Goal: Communication & Community: Answer question/provide support

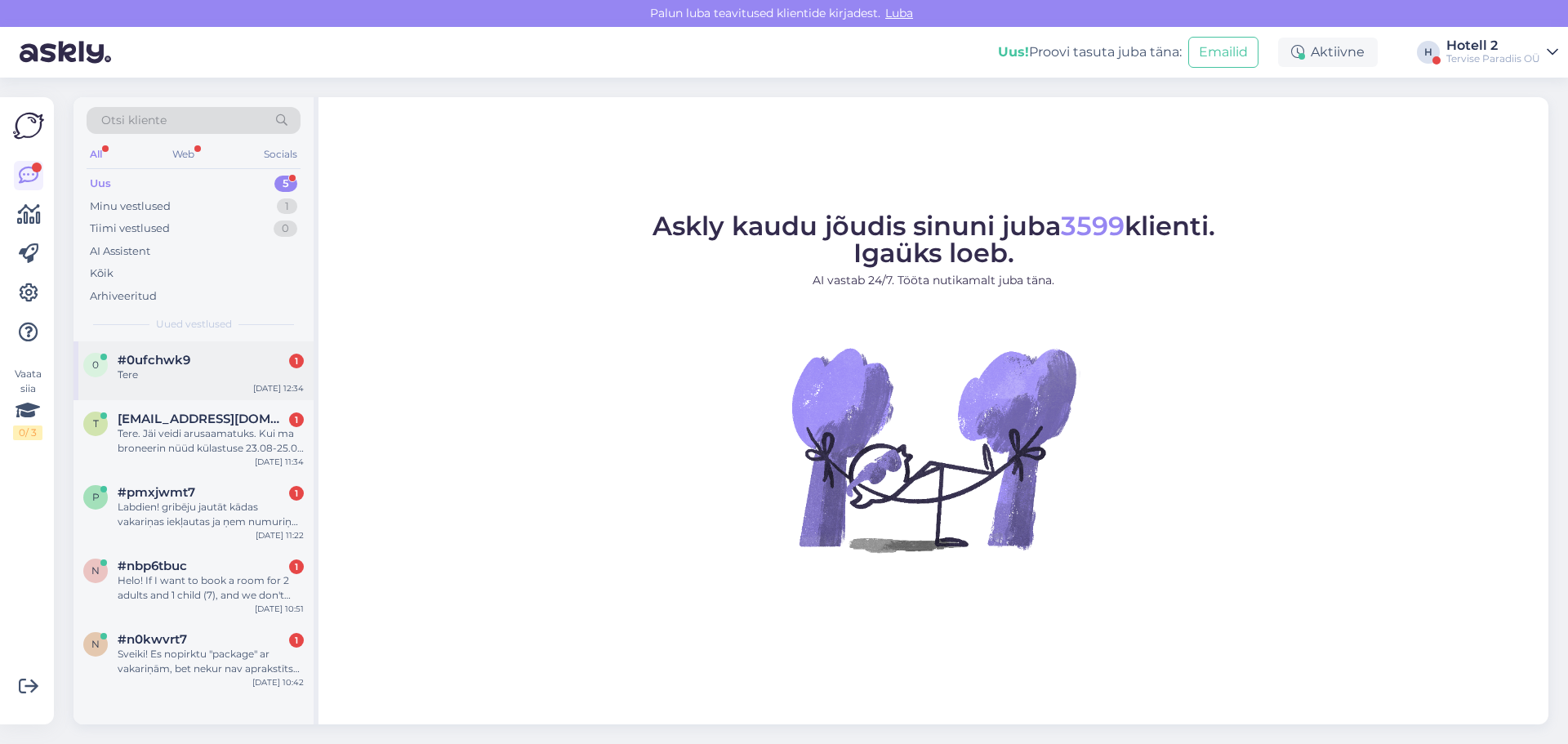
click at [167, 374] on div "Tere" at bounding box center [211, 375] width 186 height 15
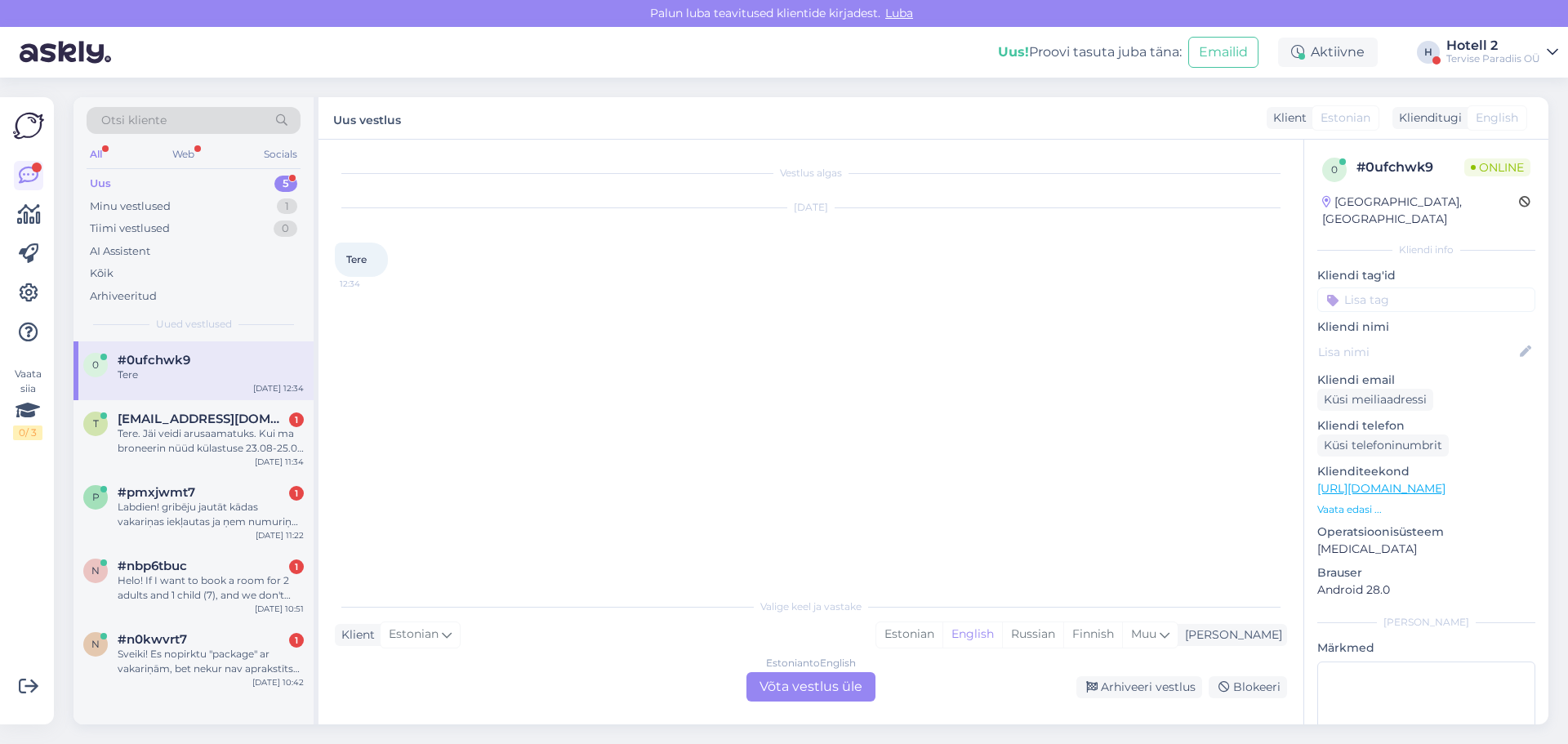
click at [791, 680] on div "Estonian to English Võta vestlus üle" at bounding box center [811, 687] width 129 height 29
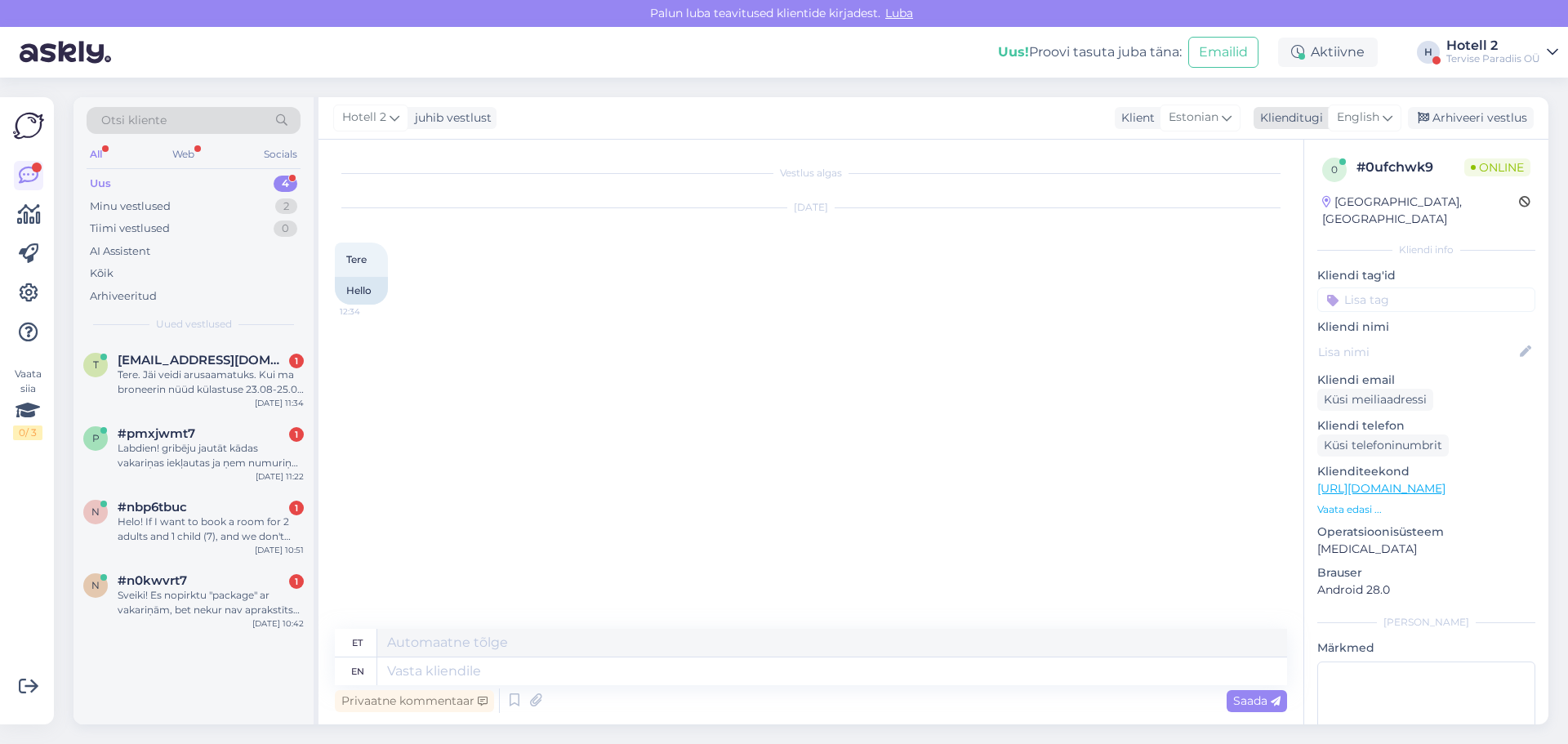
click at [1376, 120] on span "English" at bounding box center [1358, 118] width 42 height 18
type input "es"
drag, startPoint x: 1278, startPoint y: 212, endPoint x: 941, endPoint y: 351, distance: 364.5
click at [1279, 212] on link "Estonian" at bounding box center [1328, 216] width 180 height 26
click at [384, 662] on textarea at bounding box center [811, 668] width 952 height 34
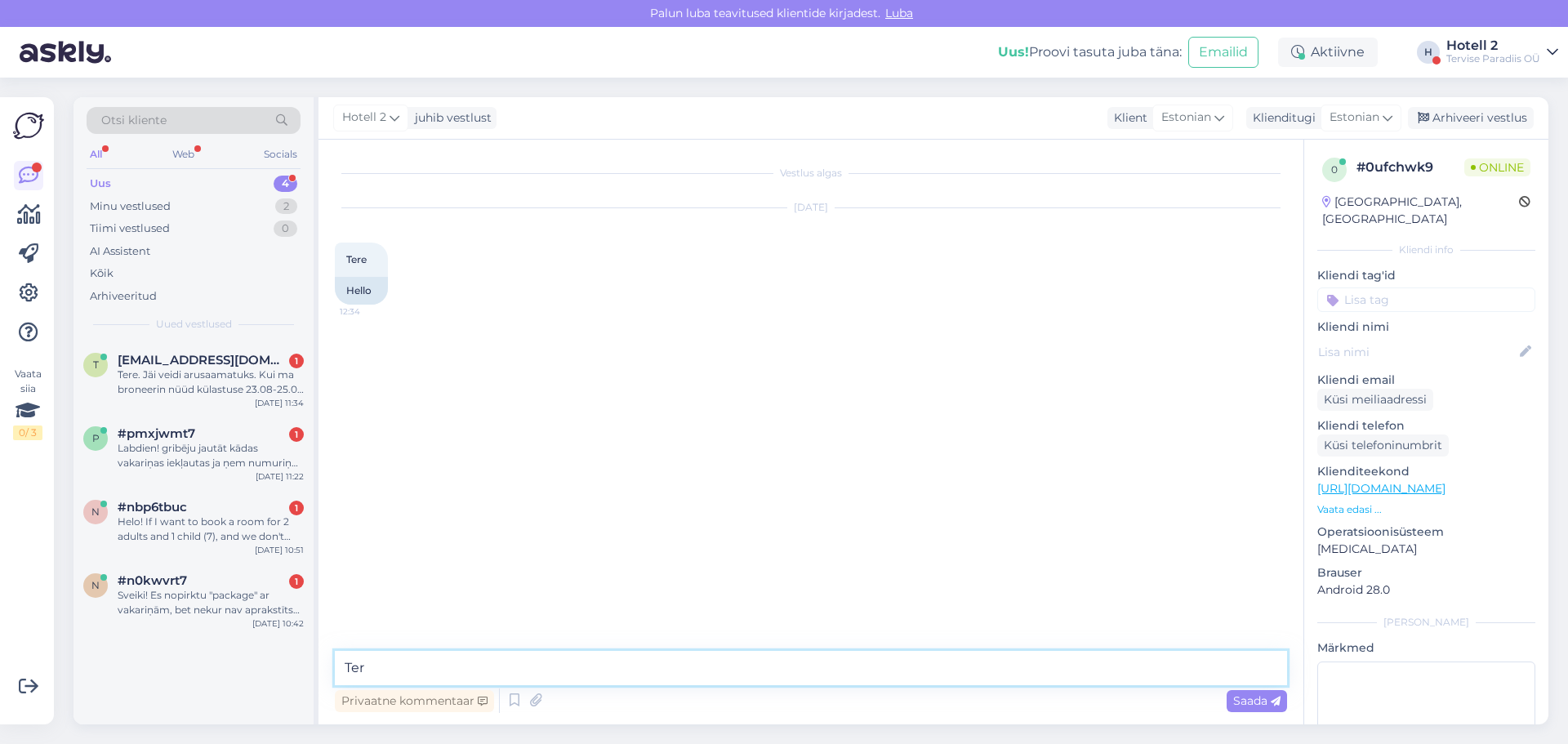
type textarea "Tere"
click at [1474, 119] on div "Arhiveeri vestlus" at bounding box center [1471, 118] width 126 height 22
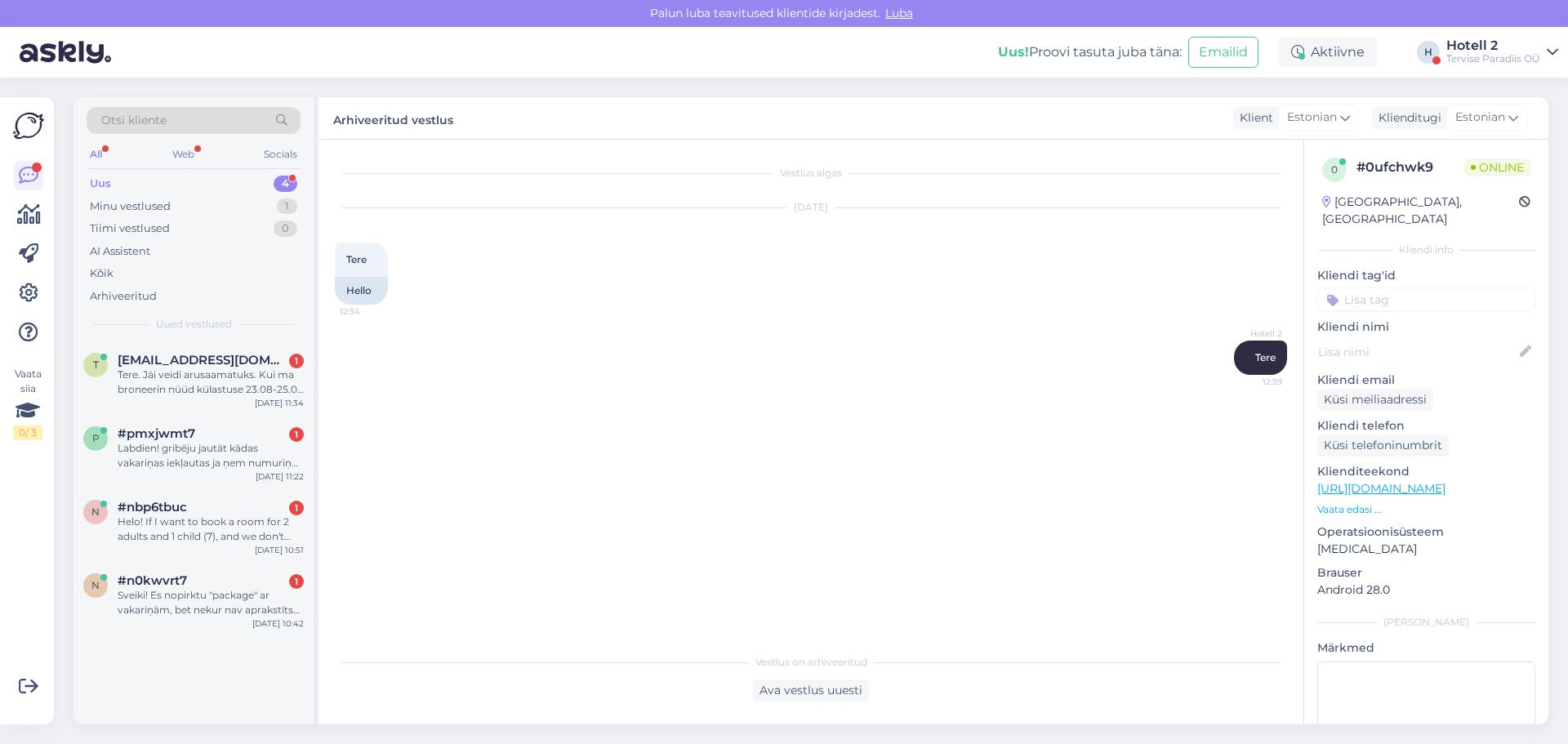
drag, startPoint x: 186, startPoint y: 376, endPoint x: 406, endPoint y: 367, distance: 220.2
click at [190, 376] on div "Tere. Jäi veidi arusaamatuks. Kui ma broneerin nüüd külastuse 23.08-25.08 [PERS…" at bounding box center [211, 382] width 186 height 29
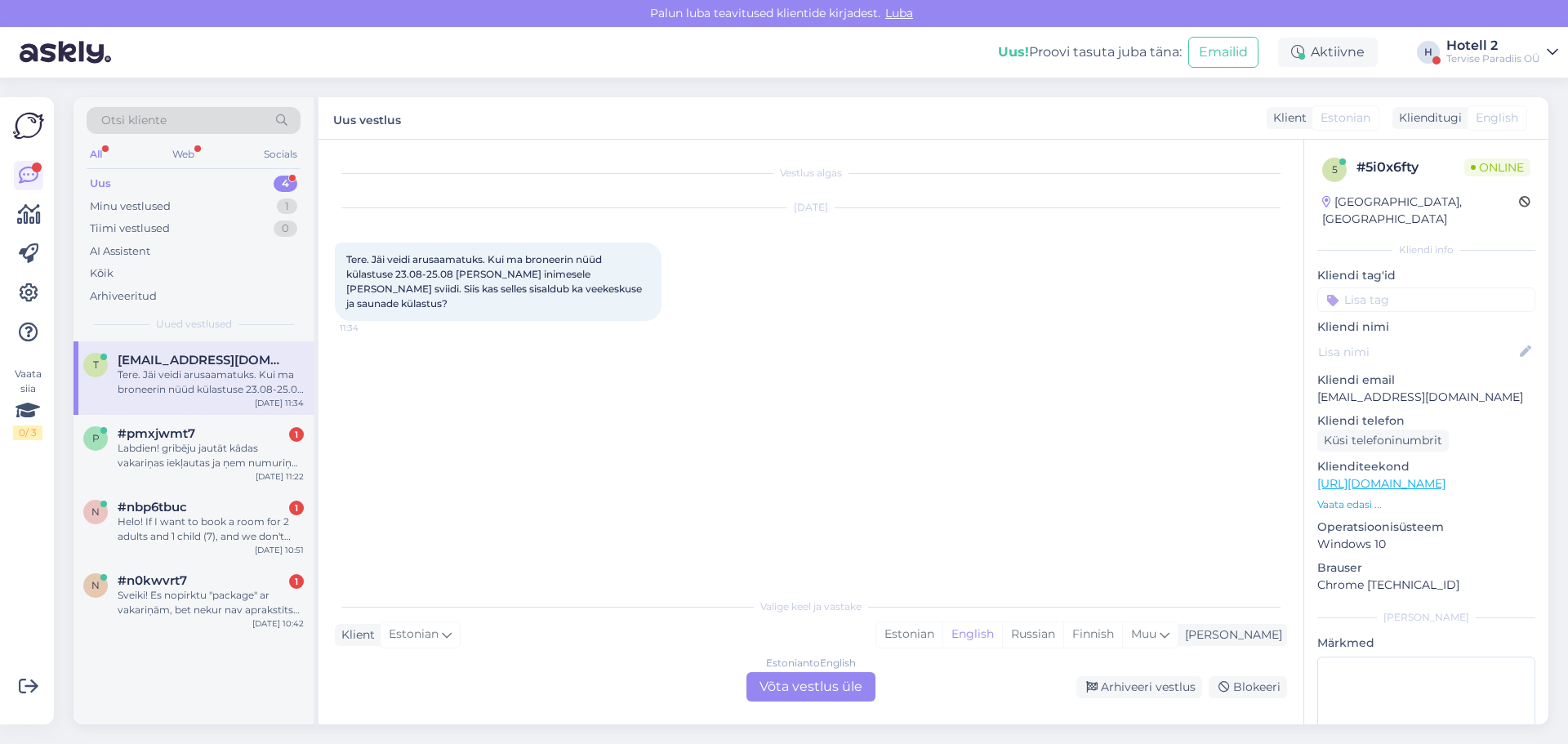
click at [777, 674] on div "Estonian to English Võta vestlus üle" at bounding box center [811, 687] width 129 height 29
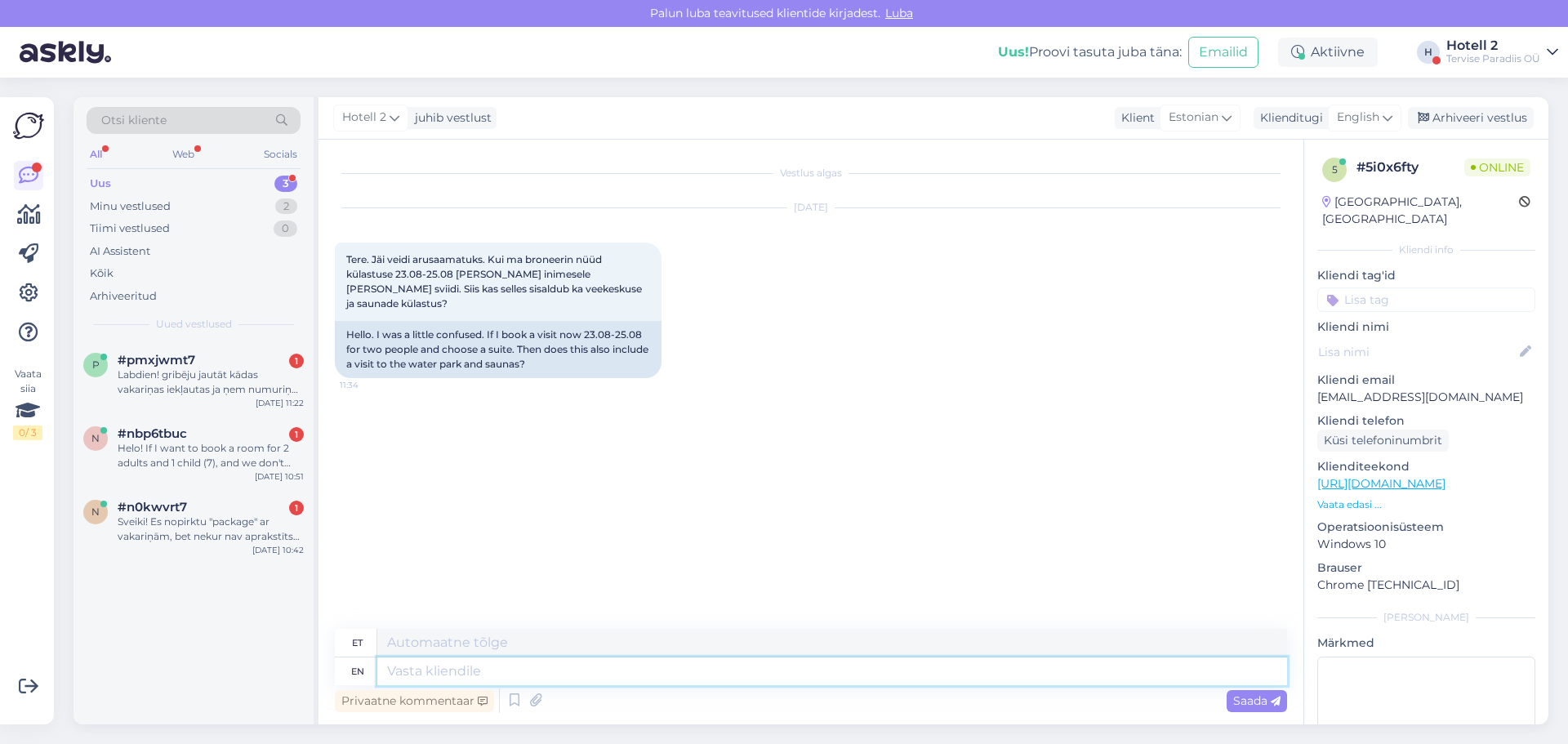
click at [388, 666] on textarea at bounding box center [832, 671] width 910 height 28
click at [1356, 114] on span "English" at bounding box center [1358, 118] width 42 height 18
click at [1310, 212] on link "Estonian" at bounding box center [1328, 216] width 180 height 26
click at [420, 677] on textarea at bounding box center [811, 668] width 952 height 34
click at [695, 672] on textarea "Tere! Veekeskus on [PERSON_NAME] sees, kuid sauna küls" at bounding box center [811, 668] width 952 height 34
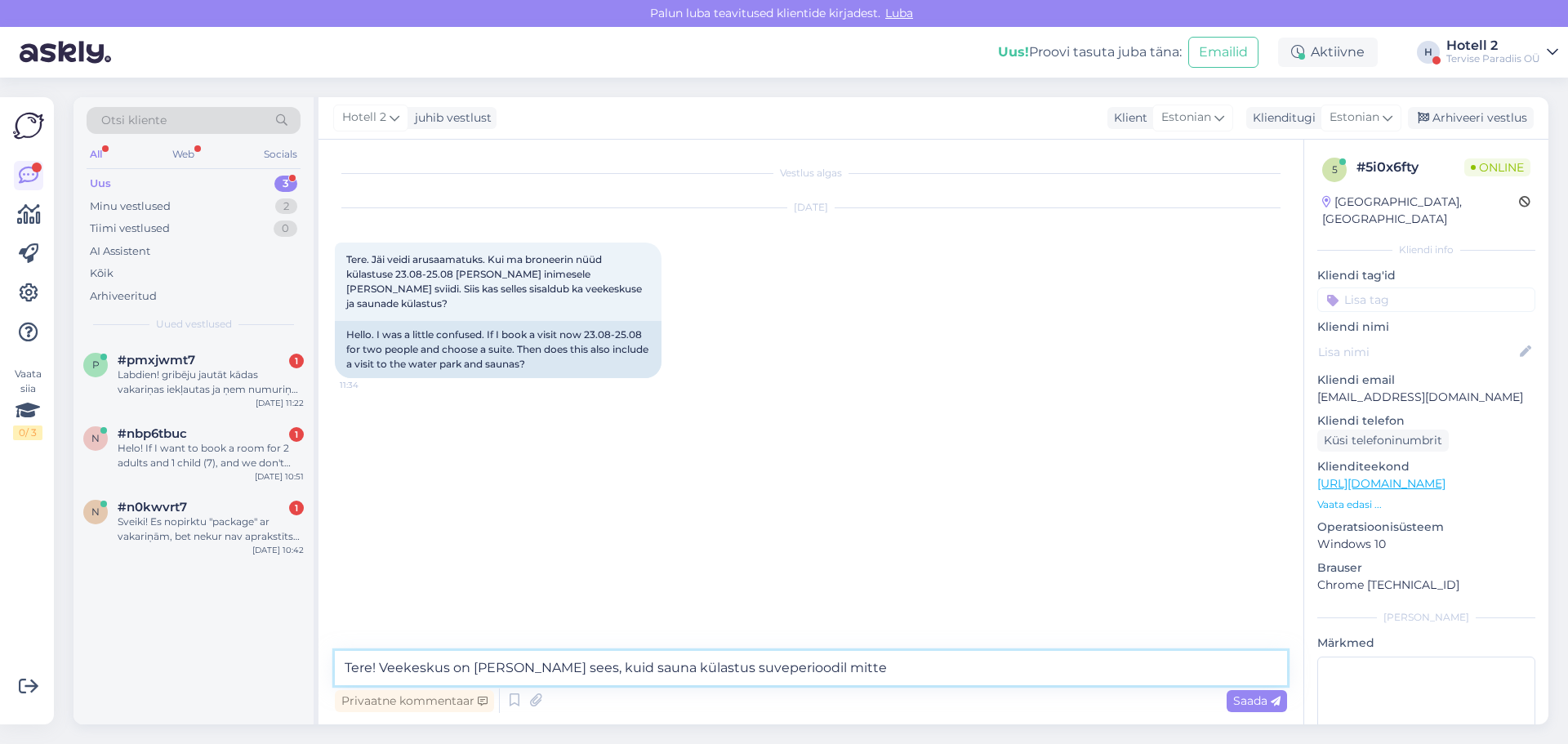
type textarea "Tere! Veekeskus on [PERSON_NAME] sees, kuid sauna külastus suveperioodil mitte."
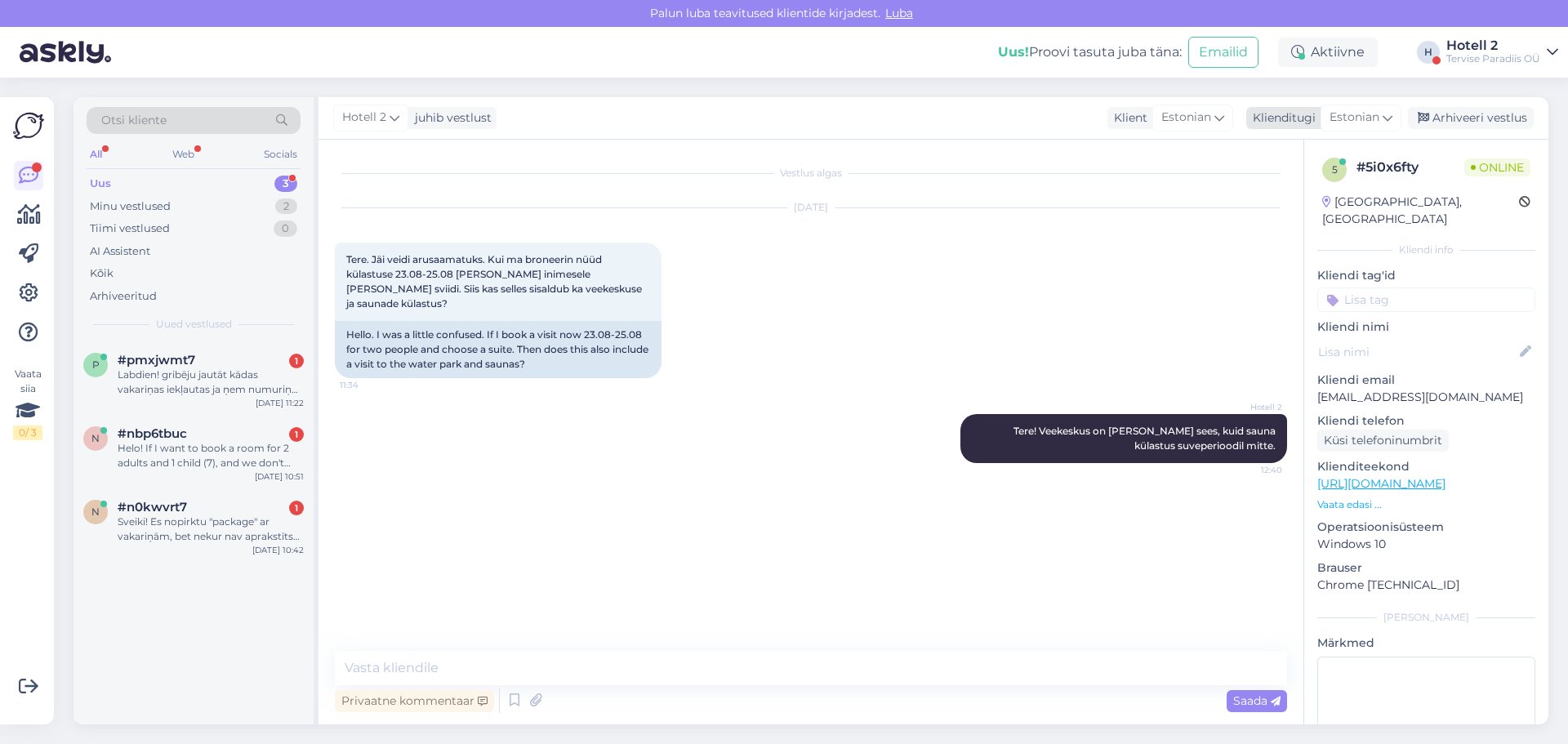
drag, startPoint x: 1461, startPoint y: 114, endPoint x: 1392, endPoint y: 119, distance: 69.2
click at [1461, 114] on div "Arhiveeri vestlus" at bounding box center [1471, 118] width 126 height 22
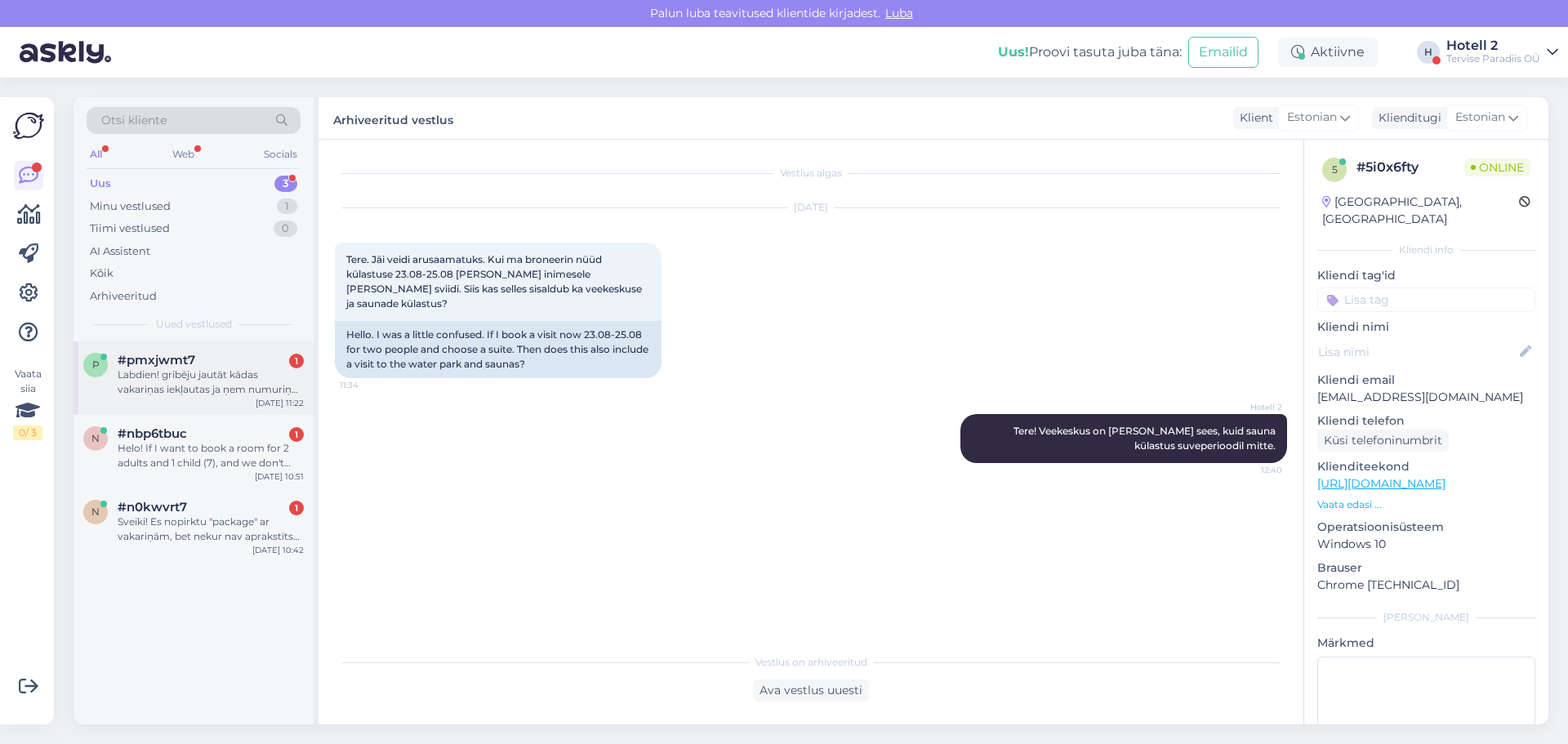
click at [176, 376] on div "Labdien! gribēju jautāt kādas vakariņas iekļautas ja ņem numuriņu +brokastis un…" at bounding box center [211, 382] width 186 height 29
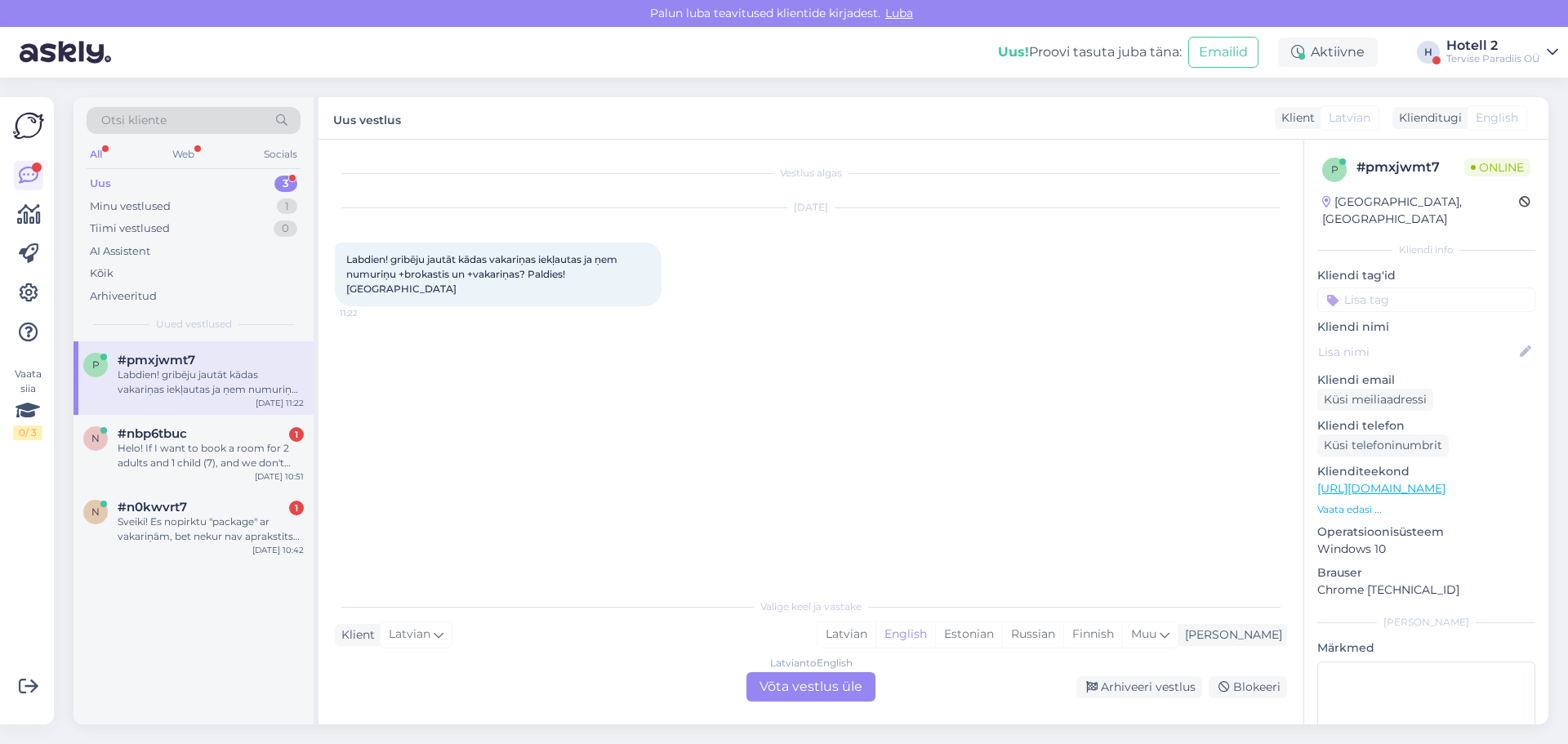
click at [818, 683] on div "Latvian to English Võta vestlus üle" at bounding box center [811, 687] width 129 height 29
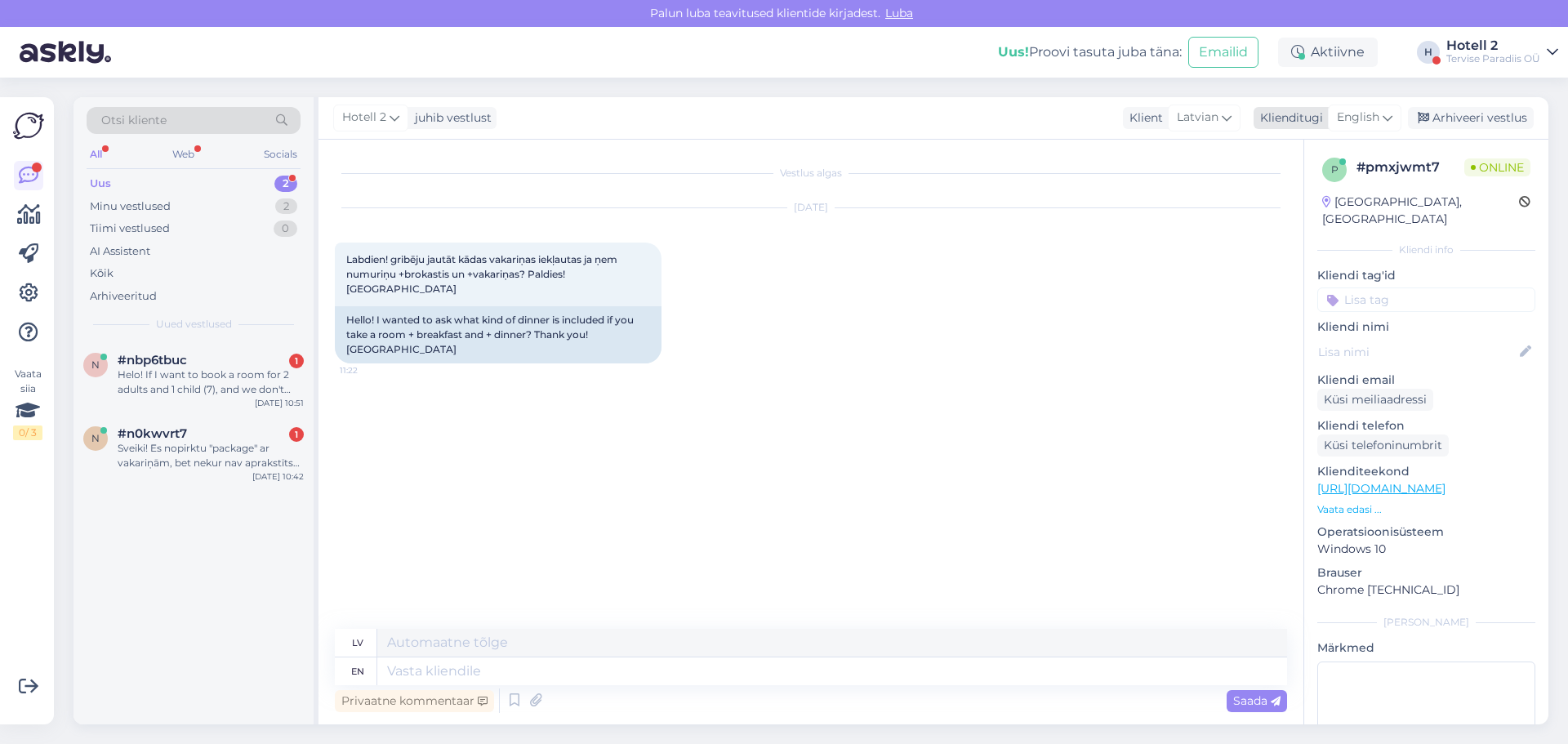
click at [1377, 113] on span "English" at bounding box center [1358, 118] width 42 height 18
click at [709, 424] on div "Vestlus algas [DATE] Labdien! gribēju jautāt kādas vakariņas iekļautas ja ņem n…" at bounding box center [818, 385] width 967 height 458
click at [406, 677] on textarea at bounding box center [832, 671] width 910 height 28
type textarea "Hello!"
type textarea "Sveiki!"
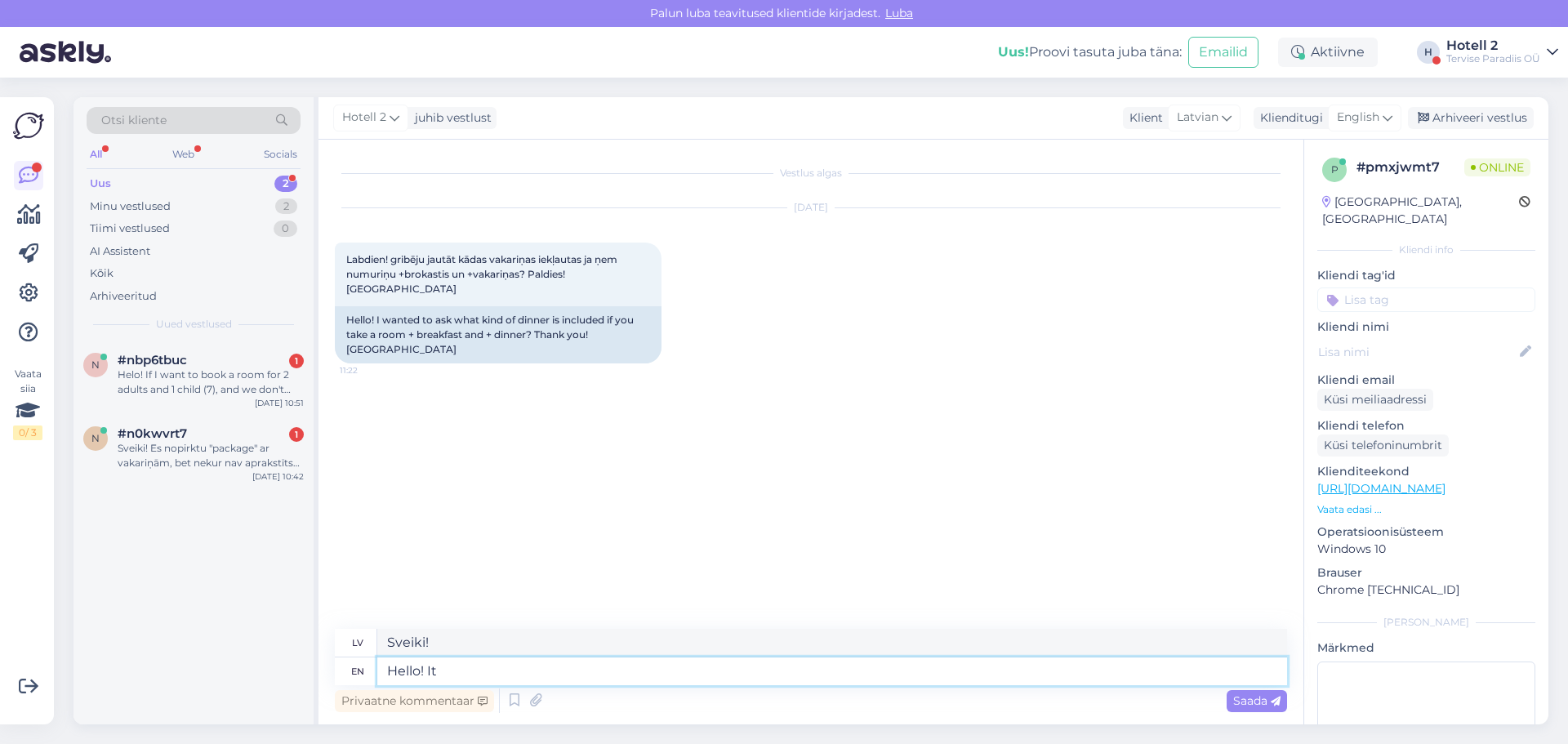
type textarea "Hello! It"
type textarea "Sveiki! Tas"
type textarea "Hello! It depends o"
type textarea "Sveiki! Tas ir atkarīgs no situācijas."
type textarea "Hello! It depends on th"
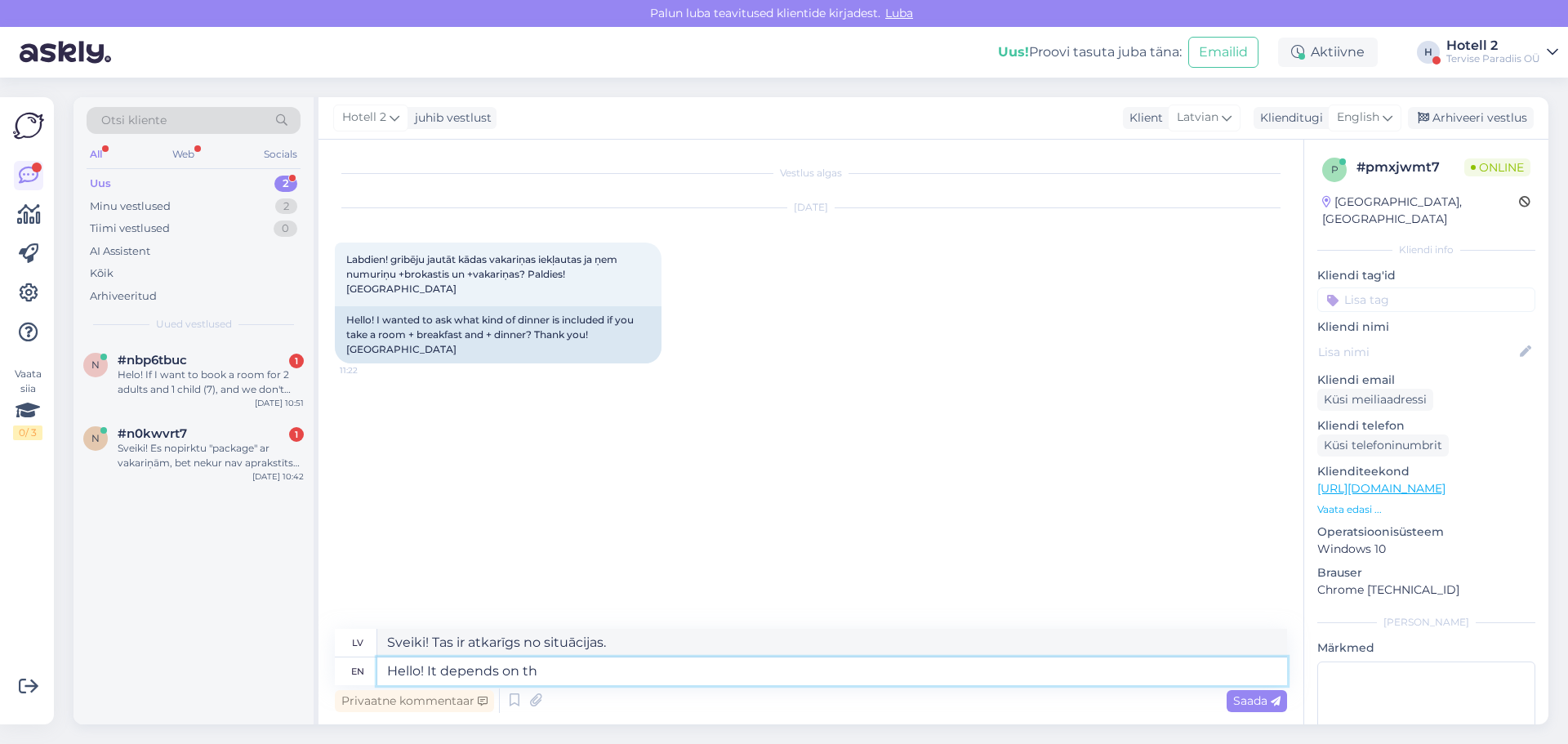
type textarea "Sveiki! Tas ir atkarīgs no"
type textarea "Hello! It depends on the"
type textarea "Sveiki! Tas ir atkarīgs no tā,"
type textarea "Hello! It depends on the package,"
type textarea "Sveiki! Tas atkarīgs no iepakojuma."
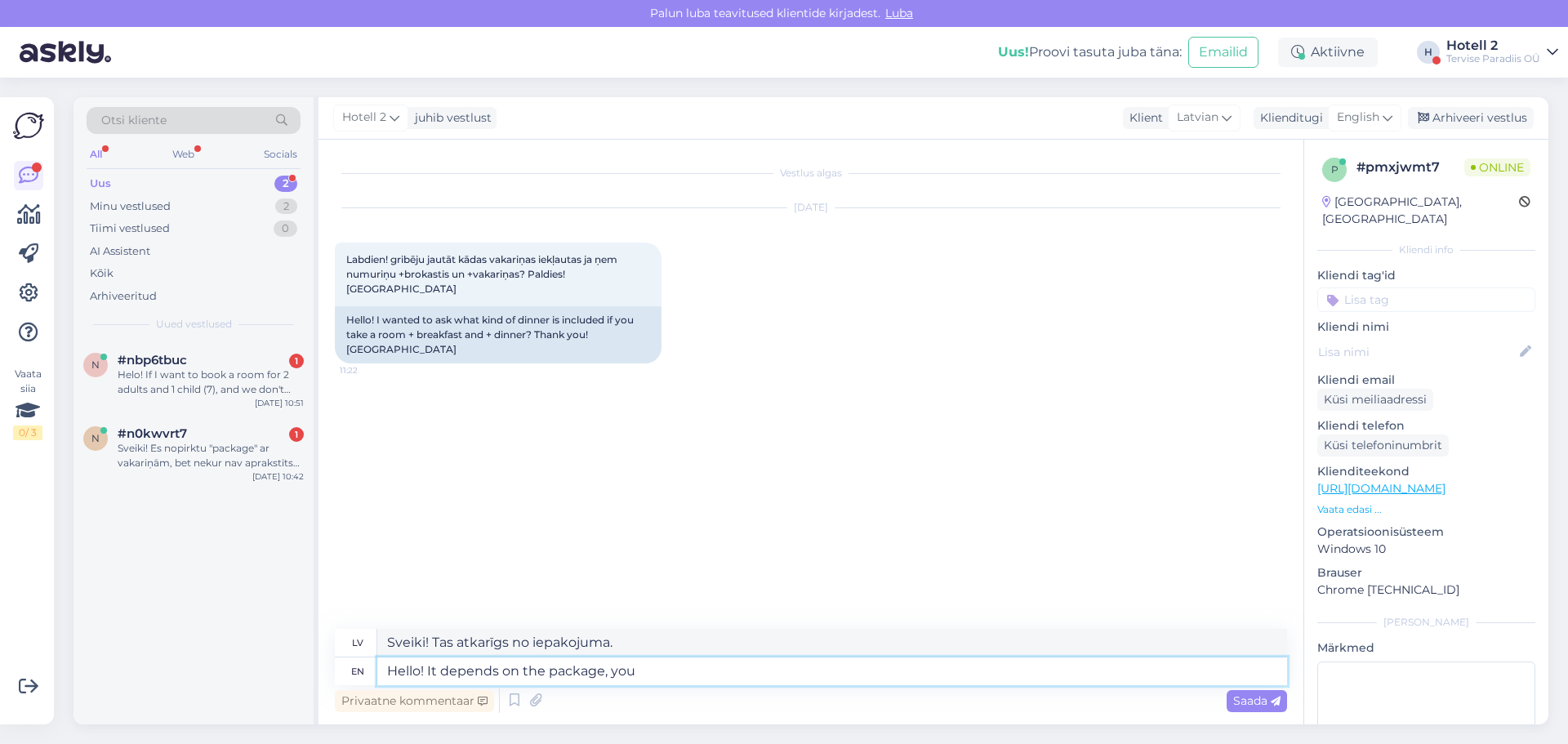
type textarea "Hello! It depends on the package, you"
type textarea "Sveiki! Tas ir atkarīgs no iepakojuma."
type textarea "Hello! It depends on the package, you can"
type textarea "Sveiki! Tas ir atkarīgs no iepakojuma, jūs varat"
type textarea "Hello! It depends on the package, you can look"
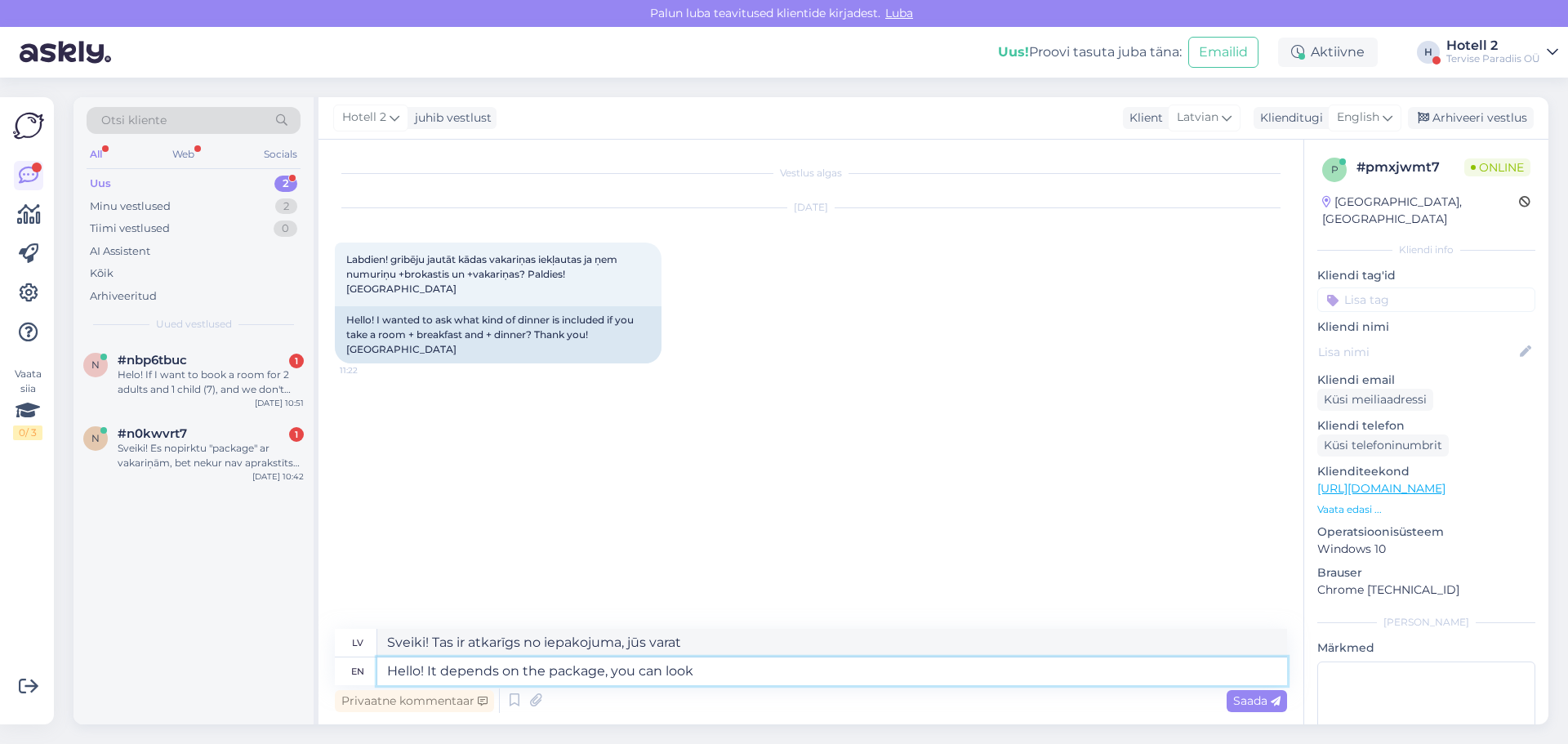
type textarea "Sveiki! Tas atkarīgs no iepakojuma, varat apskatīt"
type textarea "Hello! It depends on the package, you can look in"
type textarea "Sveiki! Tas atkarīgs no iepakojuma, varat ieskatīties."
type textarea "Hello! It depends on the package, you can look in our"
type textarea "Sveiki! Tas ir atkarīgs no iepakojuma, varat apskatīt mūsu"
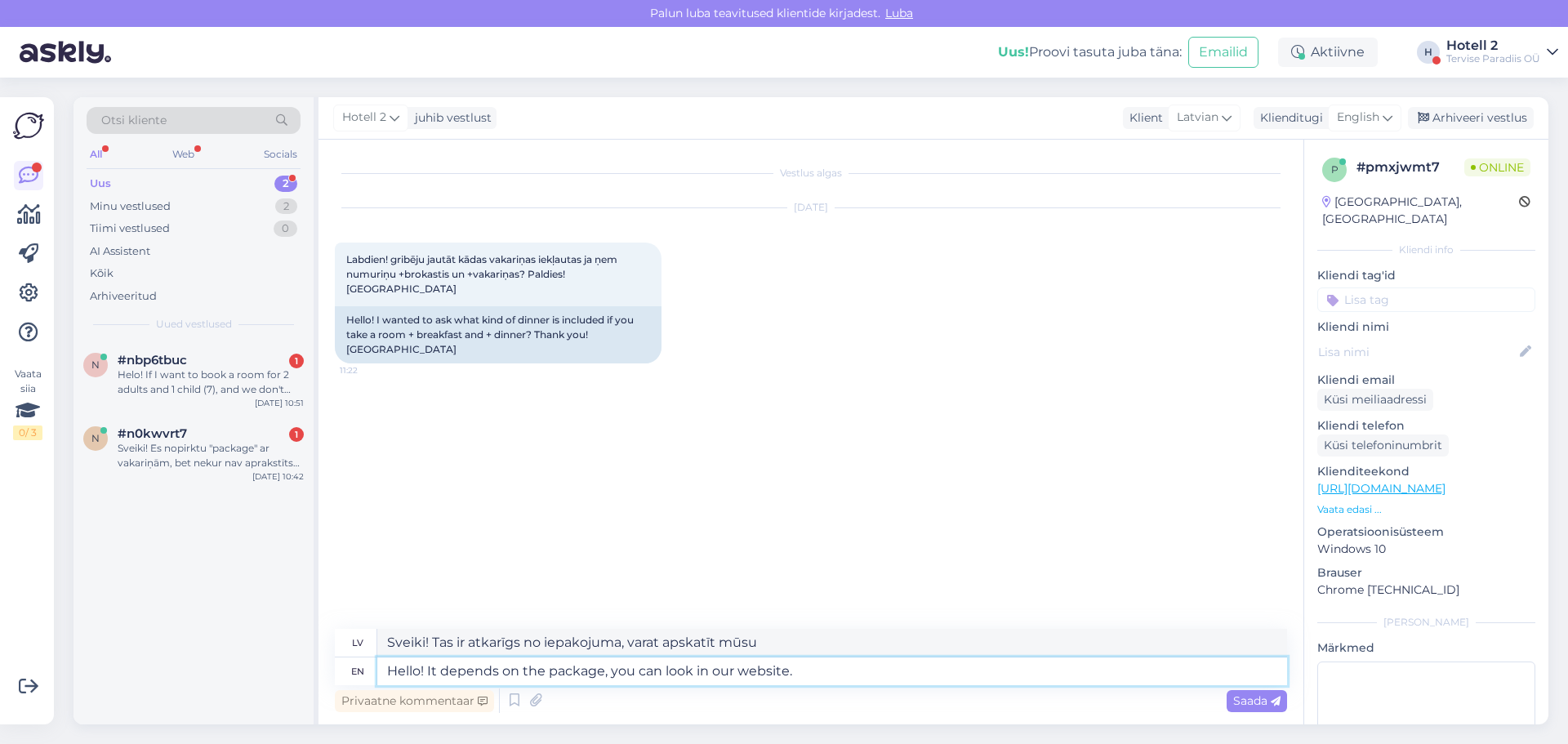
type textarea "Hello! It depends on the package, you can look in our website."
type textarea "Sveiki! Tas ir atkarīgs no iepakojuma, varat apskatīt mūsu mājaslapā."
type textarea "Hello! It depends on the package, you can look in our website. But"
type textarea "Sveiki! Tas ir atkarīgs no iepakojuma, varat apskatīt mūsu mājaslapā. Bet"
type textarea "Hello! It depends on the package, you can look in our website. But usually"
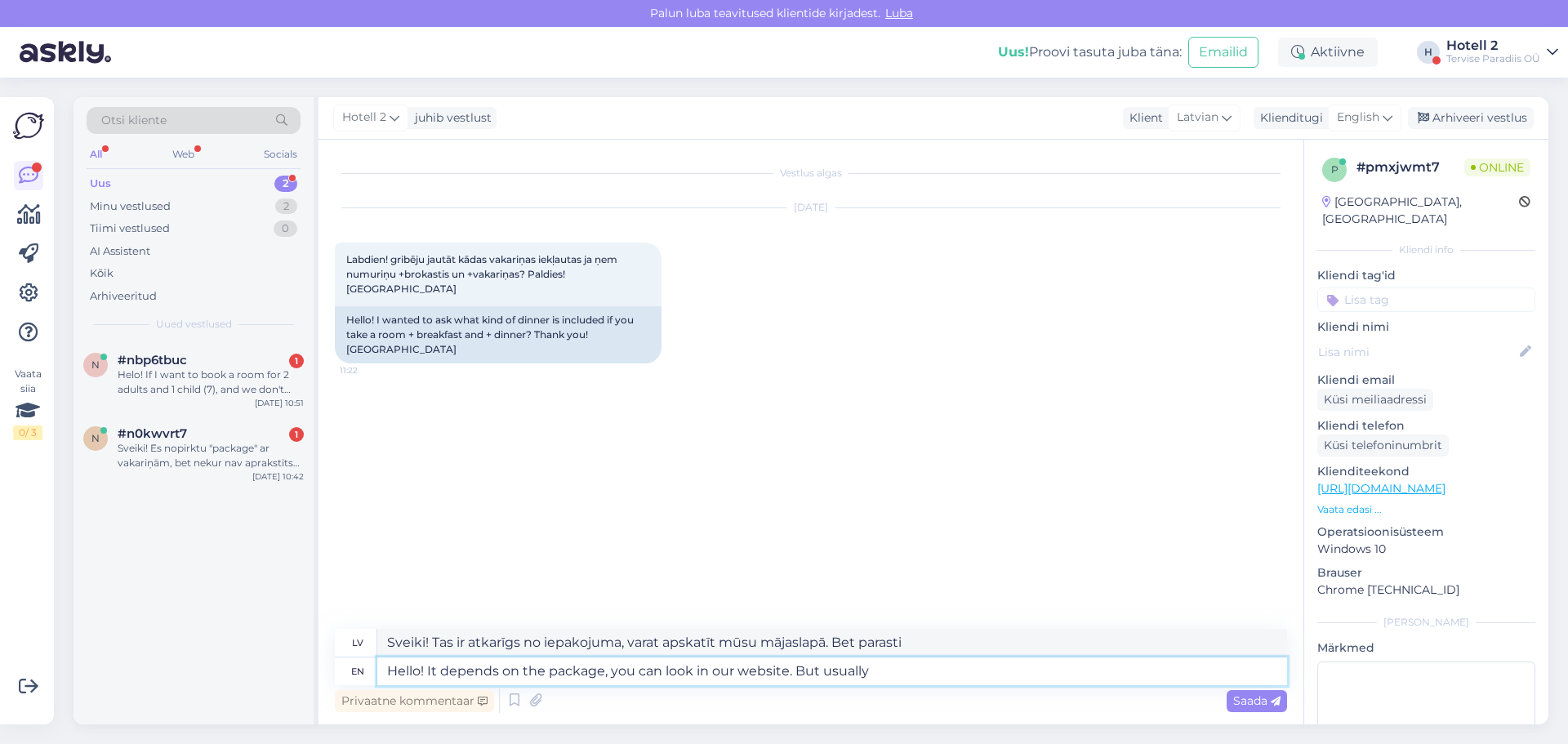
type textarea "Sveiki! Tas ir atkarīgs no iepakojuma, varat apskatīt mūsu mājaslapā. Bet paras…"
type textarea "Hello! It depends on the package, you can look in our website. But usually is a"
type textarea "Sveiki! Tas ir atkarīgs no iepakojuma, varat apskatīt mūsu tīmekļa vietnē. Bet …"
type textarea "Hello! It depends on the package, you can look in our website. But usually is a…"
type textarea "Sveiki! Tas ir atkarīgs no paketes, varat apskatīt mūsu mājaslapā. Bet parasti …"
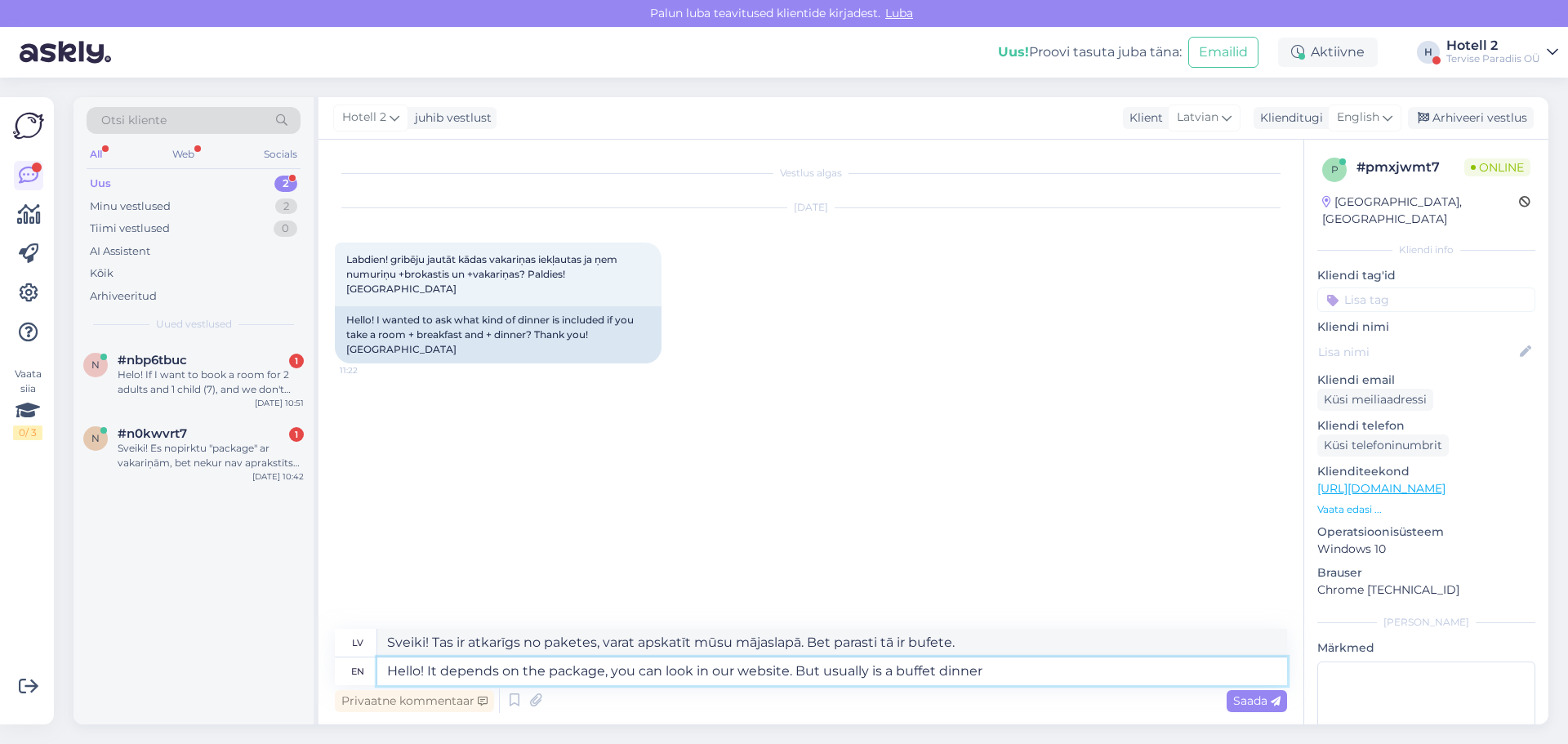
type textarea "Hello! It depends on the package, you can look in our website. But usually is a…"
type textarea "Sveiki! Tas ir atkarīgs no paketes, varat apskatīt mūsu mājaslapā. Bet parasti …"
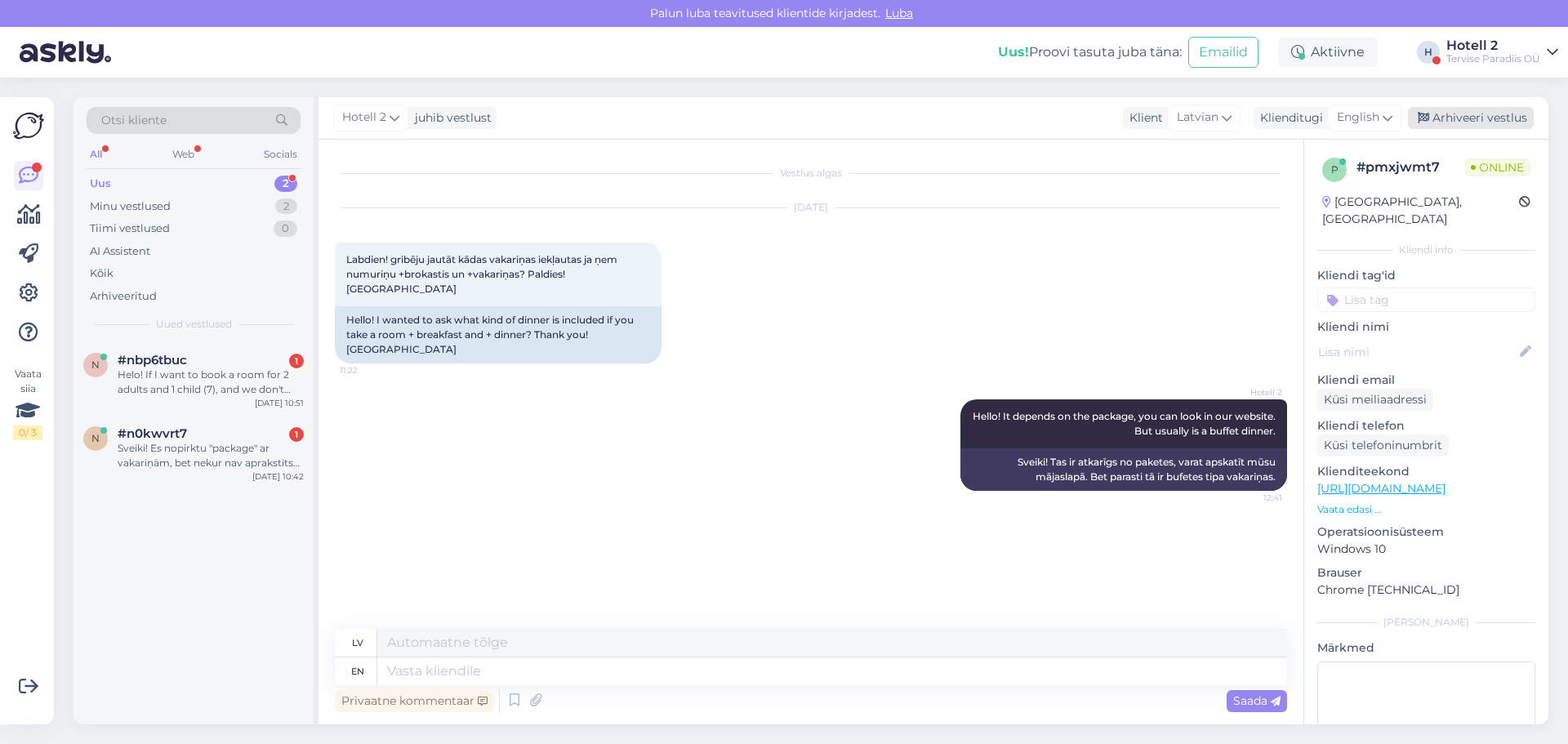
click at [1442, 113] on div "Arhiveeri vestlus" at bounding box center [1471, 118] width 126 height 22
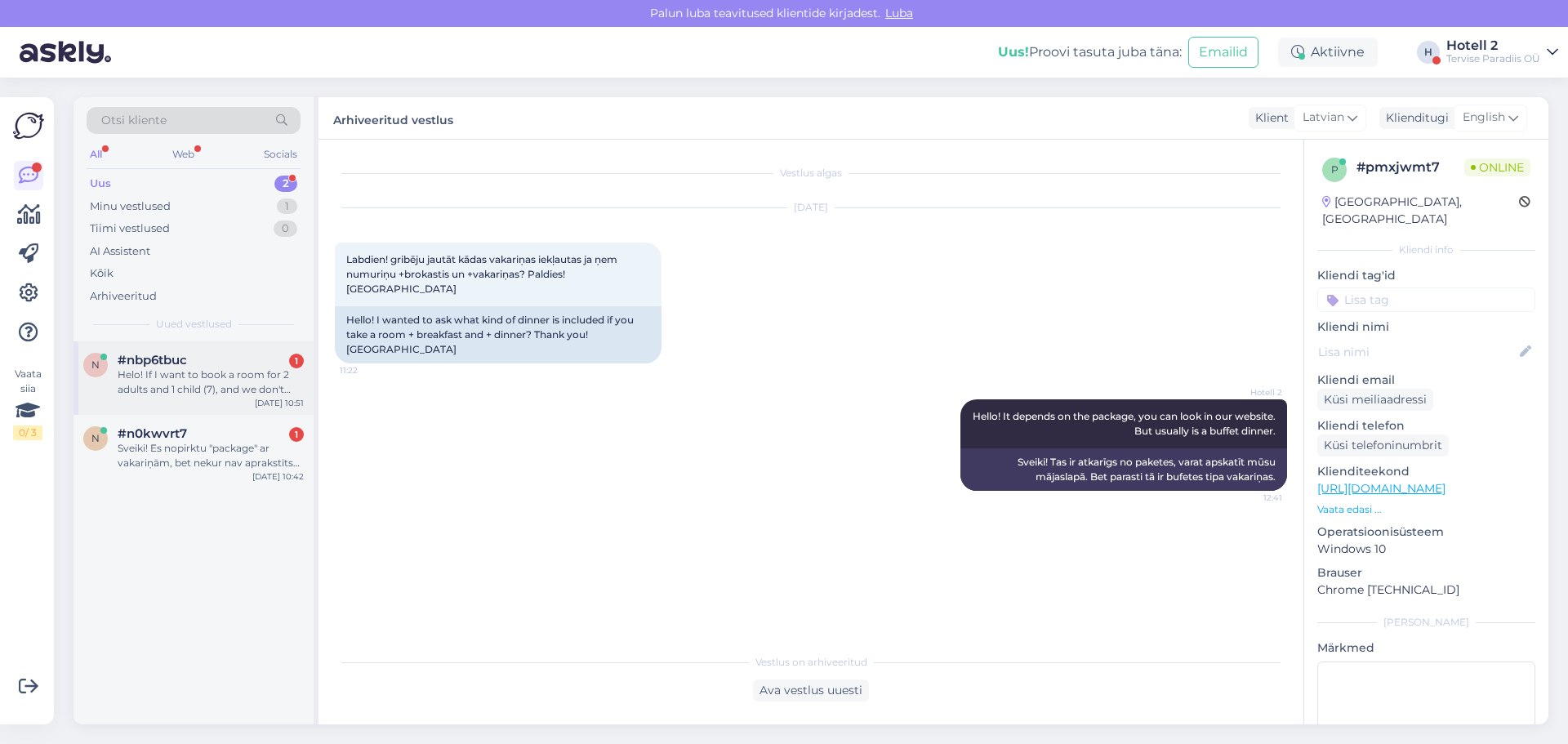
click at [194, 350] on div "n #nbp6tbuc 1 Helo! If I want to book a room for 2 adults and 1 child (7), and …" at bounding box center [194, 378] width 240 height 74
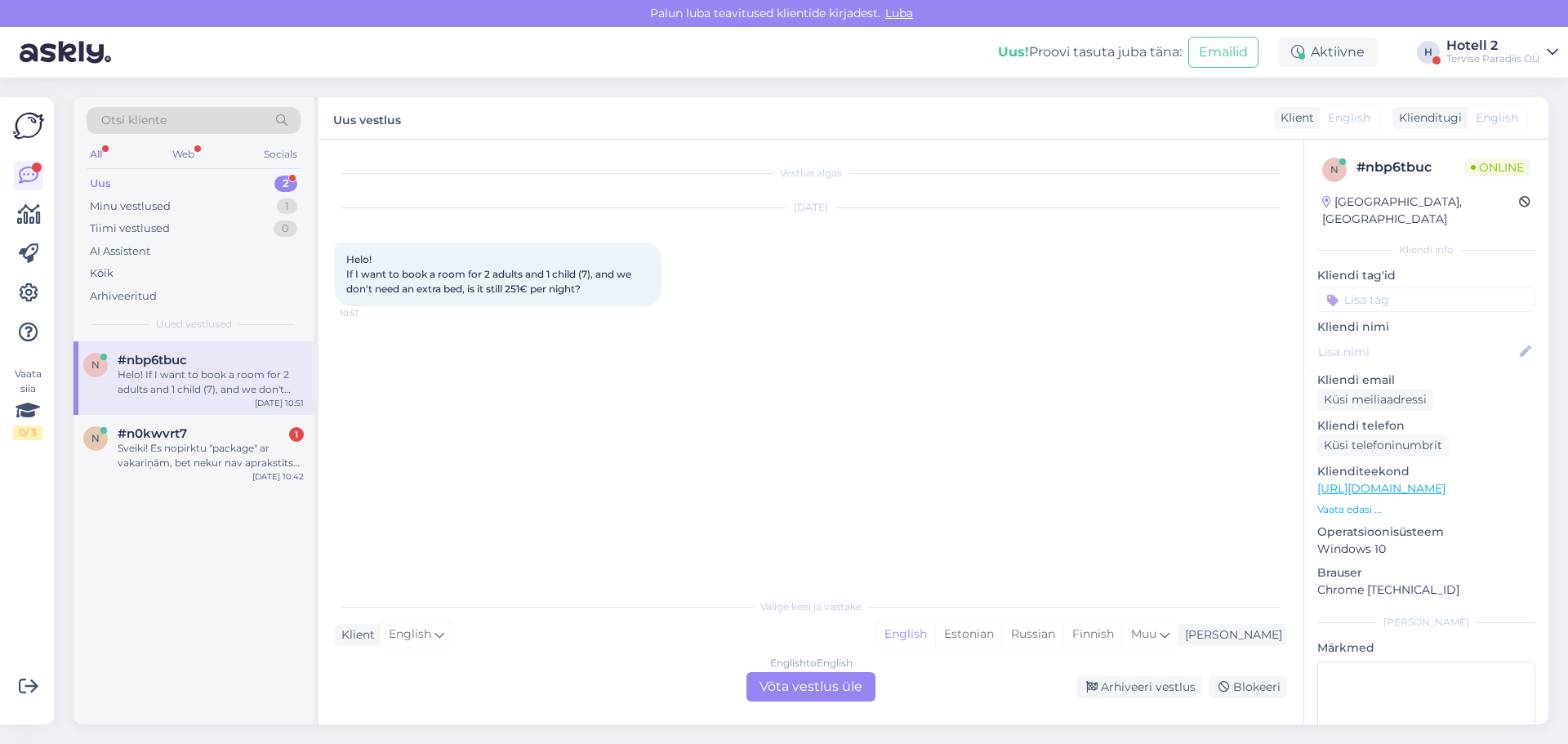
click at [800, 679] on div "English to English Võta vestlus üle" at bounding box center [811, 687] width 129 height 29
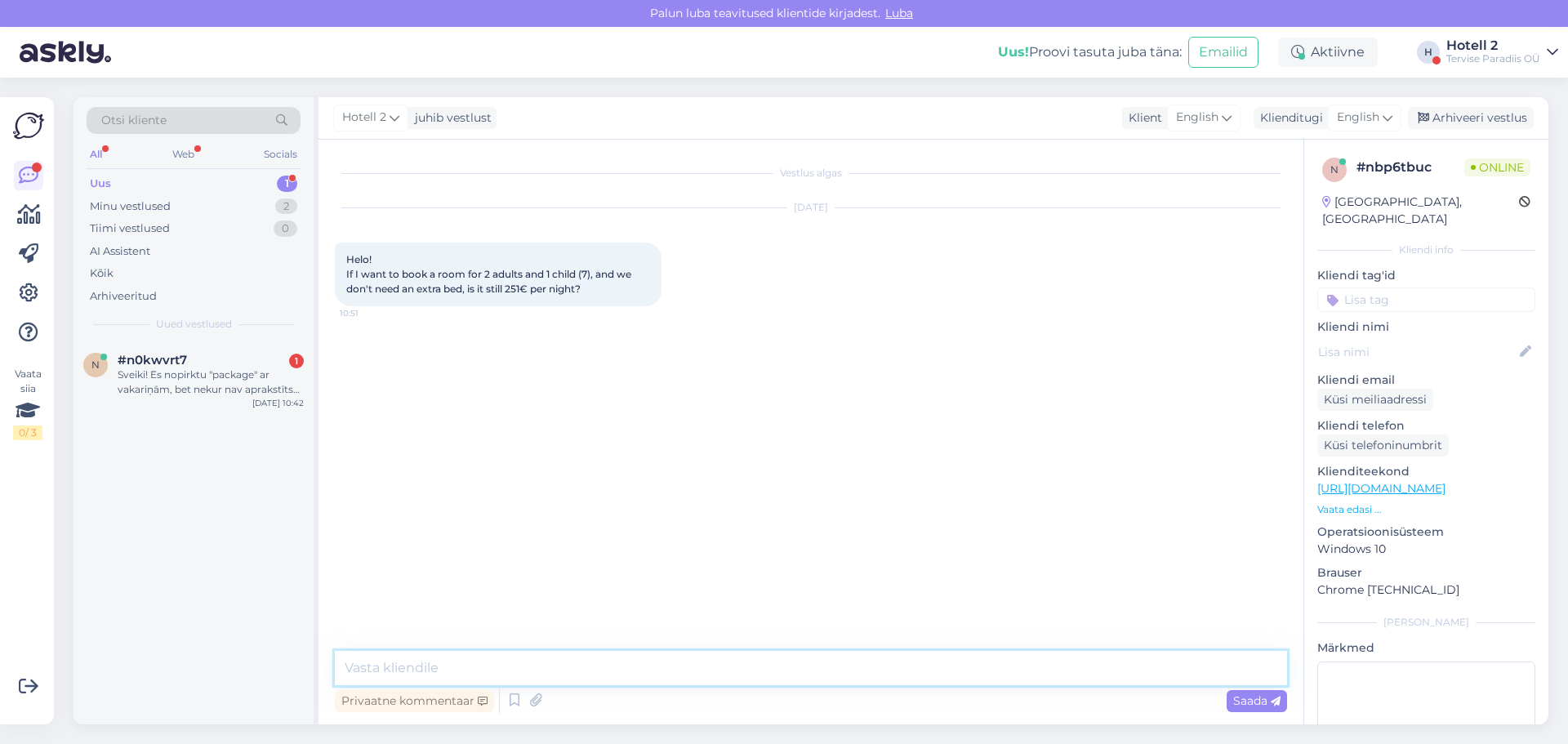
click at [384, 653] on textarea at bounding box center [811, 668] width 952 height 34
type textarea "Hello! Yes, because the reservation is for 3 people."
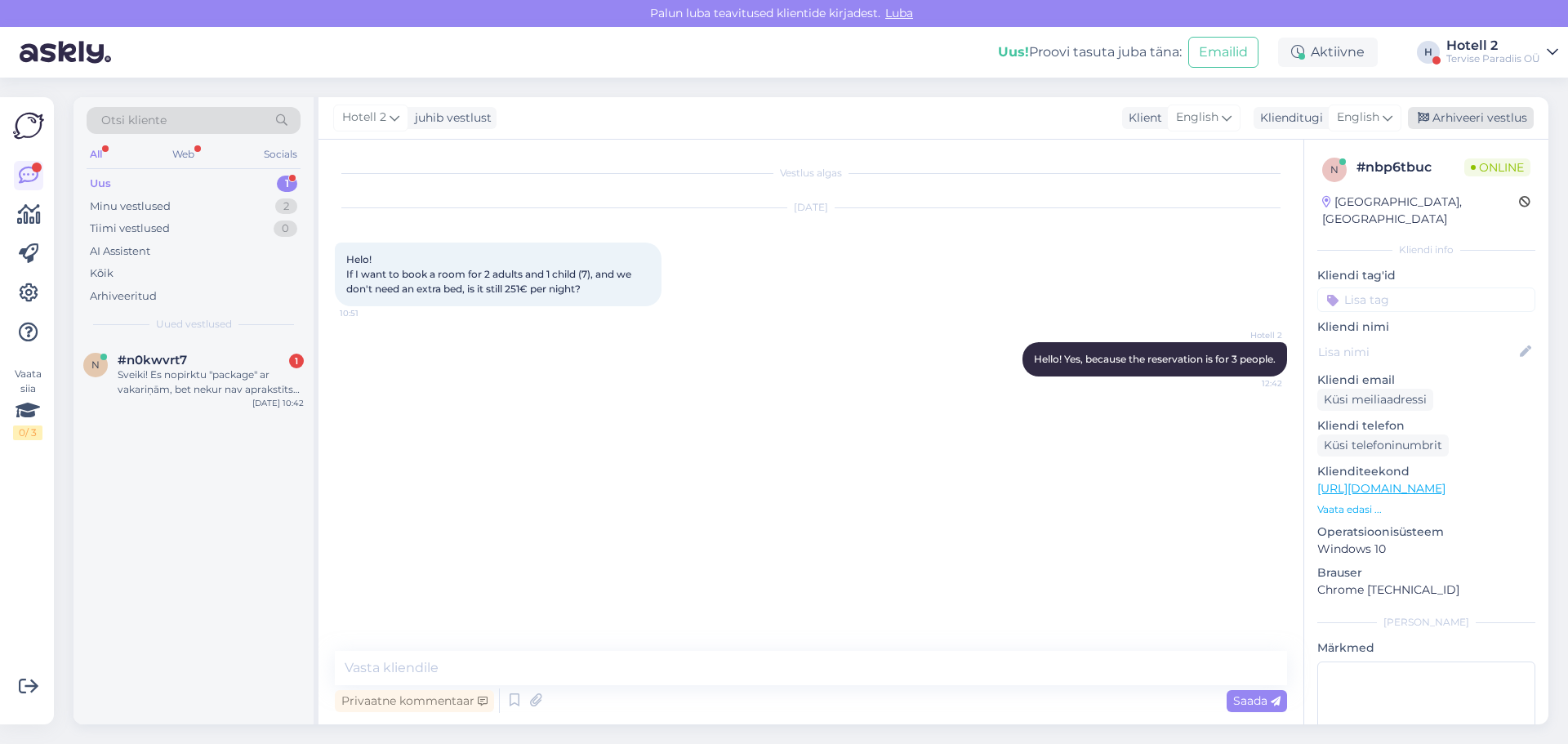
click at [1461, 114] on div "Arhiveeri vestlus" at bounding box center [1471, 118] width 126 height 22
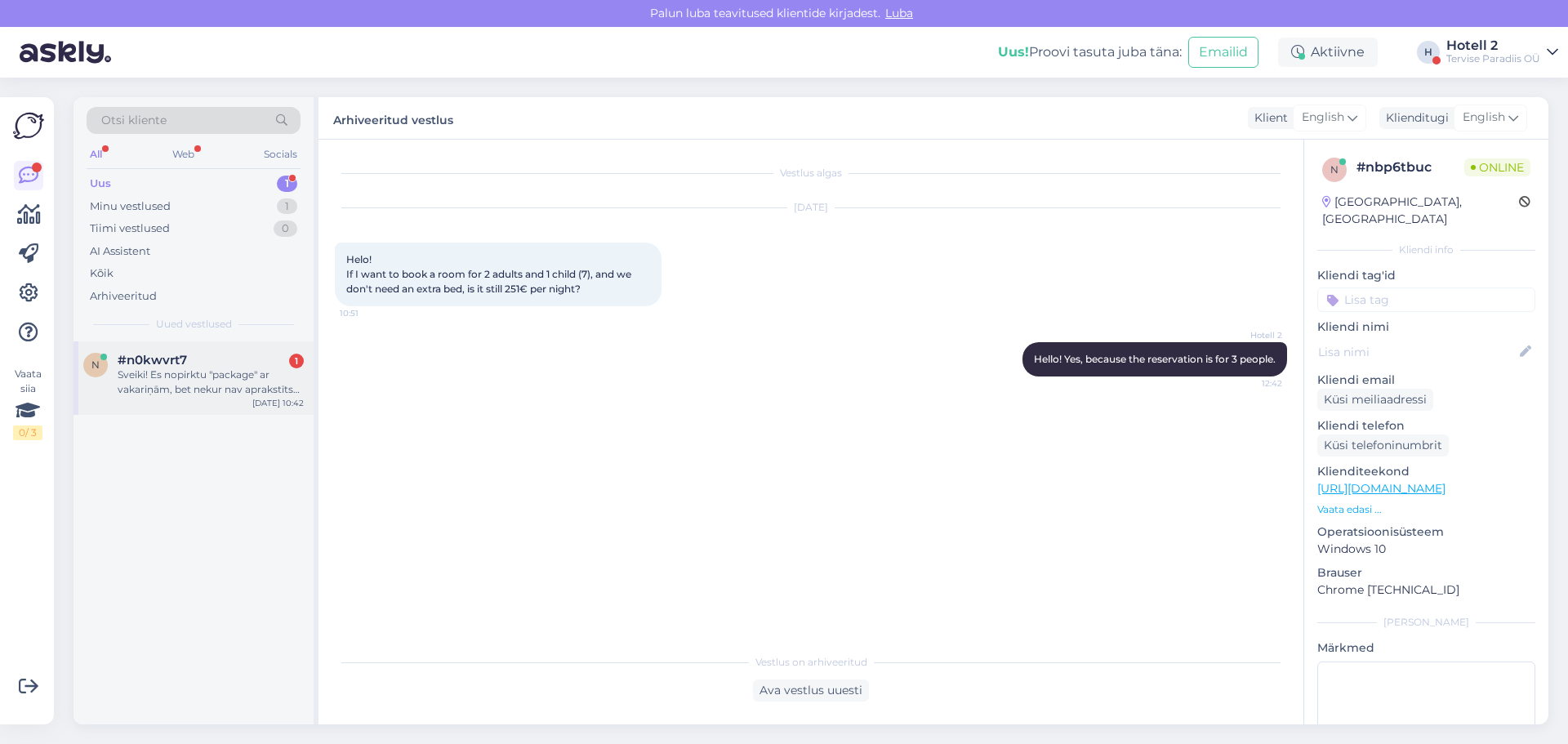
click at [213, 373] on div "Sveiki! Es nopirktu "package" ar vakariņām, bet nekur nav aprakstīts kas ietilp…" at bounding box center [211, 382] width 186 height 29
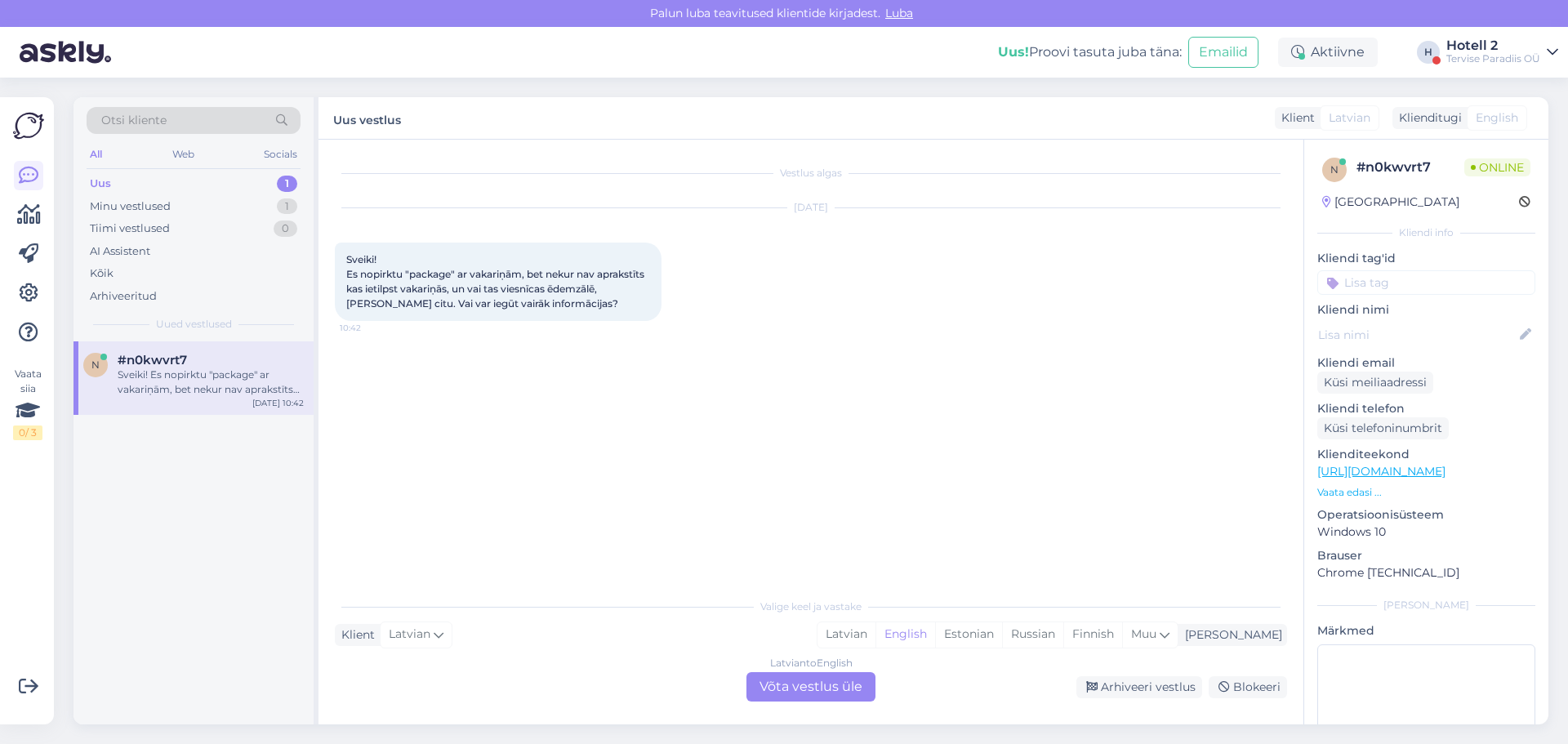
click at [814, 698] on div "Latvian to English Võta vestlus üle" at bounding box center [811, 687] width 129 height 29
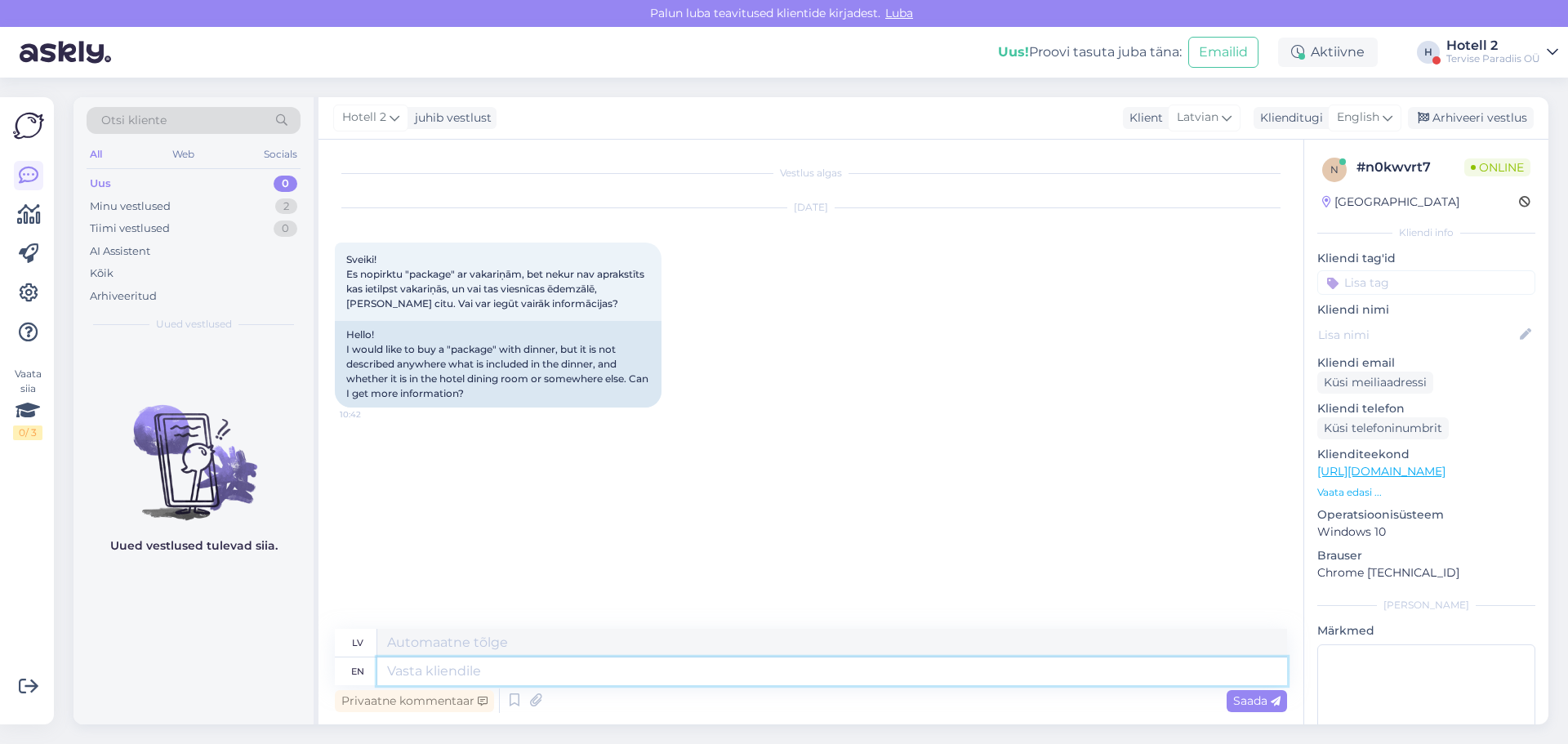
click at [399, 664] on textarea at bounding box center [832, 671] width 910 height 28
type textarea "Hello"
type textarea "Sveiki"
type textarea "Hello!"
type textarea "Sveiki!"
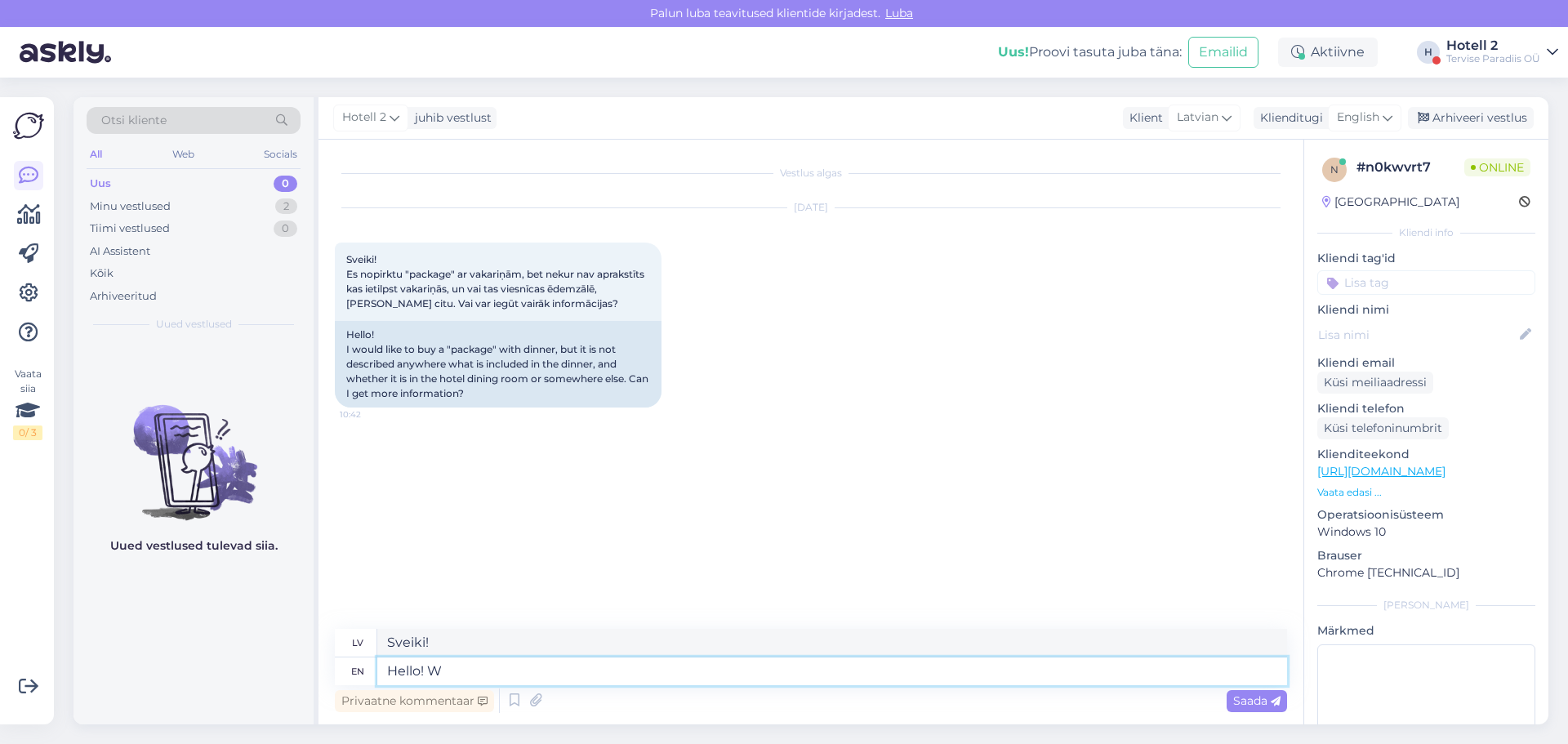
type textarea "Hello! Wh"
type textarea "Sveiki! W"
type textarea "Hello! Which"
type textarea "Sveiki! [GEOGRAPHIC_DATA]"
type textarea "Hello! Which pack"
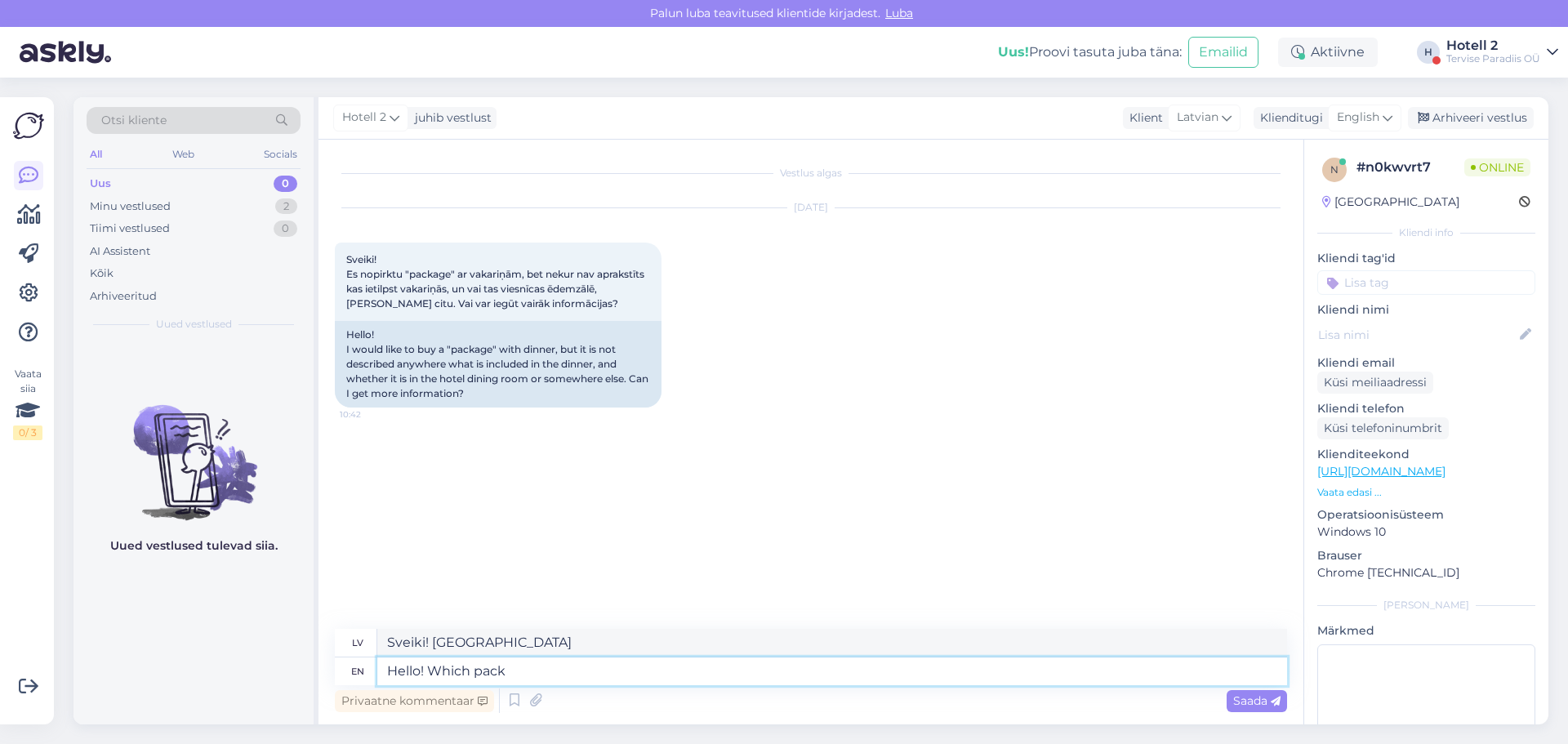
type textarea "Sveiki! Kura paka?"
type textarea "Hello! Which package d"
type textarea "Sveiki! Kura paka"
type textarea "Hello! Which package do"
type textarea "Sveiki! Kuru paketi izvēlēties?"
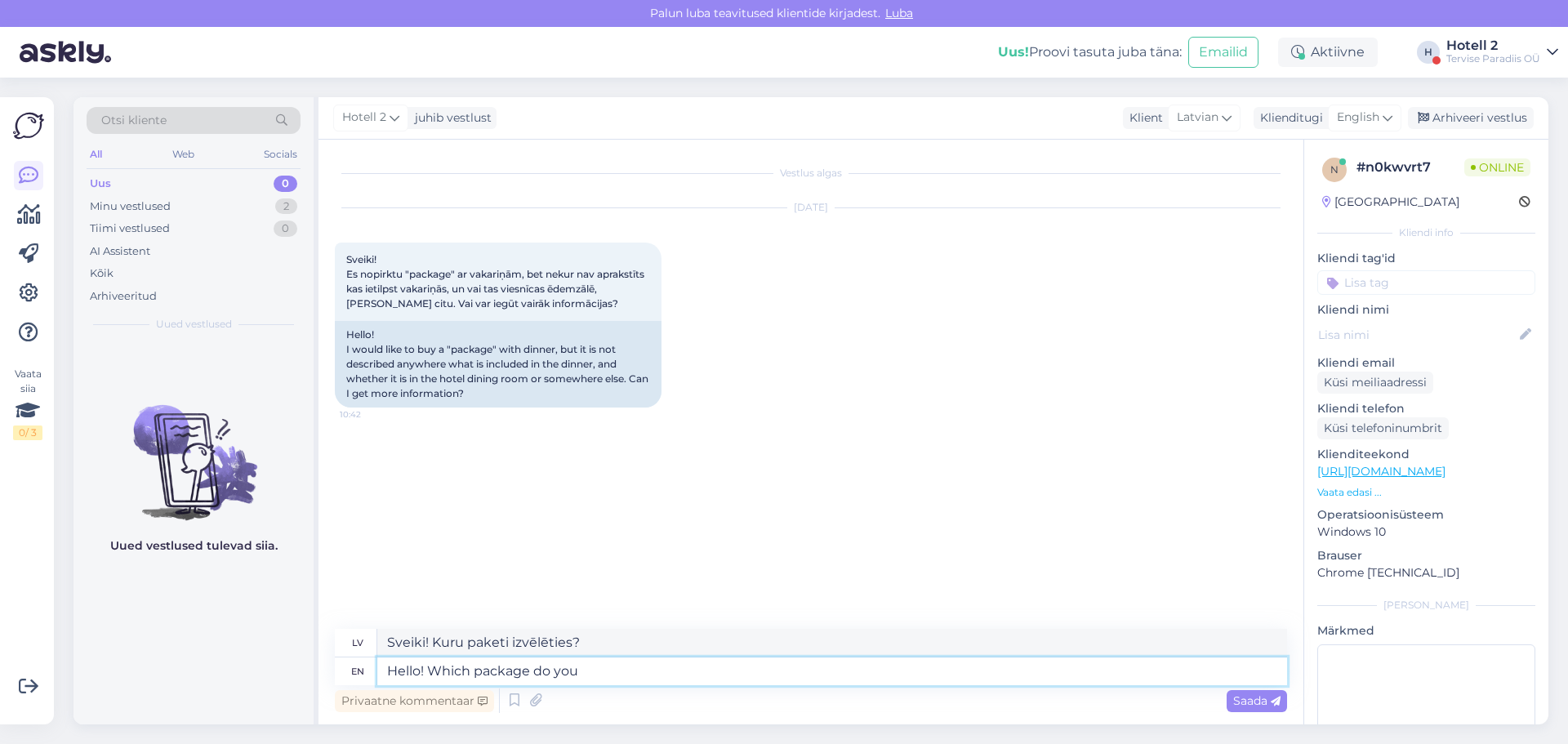
type textarea "Hello! Which package do you"
type textarea "Sveiki! Kuru paketi jūs vēlaties?"
type textarea "Hello! Which package do"
type textarea "Sveiki! Kuru paketi izvēlēties?"
type textarea "Hello! Which package"
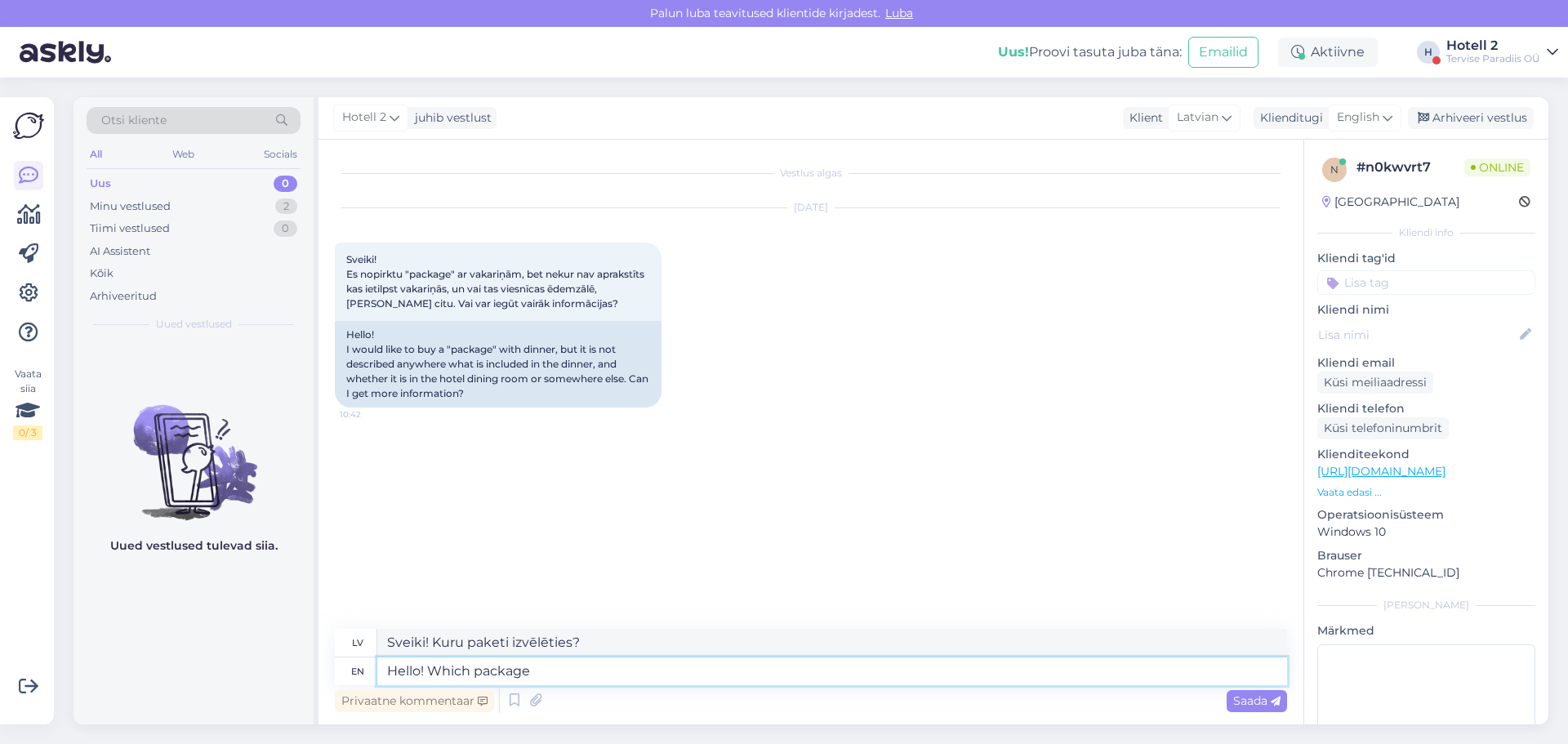
type textarea "Sveiki! Kura paka"
type textarea "Hello! Which package do"
type textarea "Sveiki! Kuru paketi izvēlēties?"
type textarea "Hello! Which package do you"
type textarea "Sveiki! Kuru paketi jūs vēlaties?"
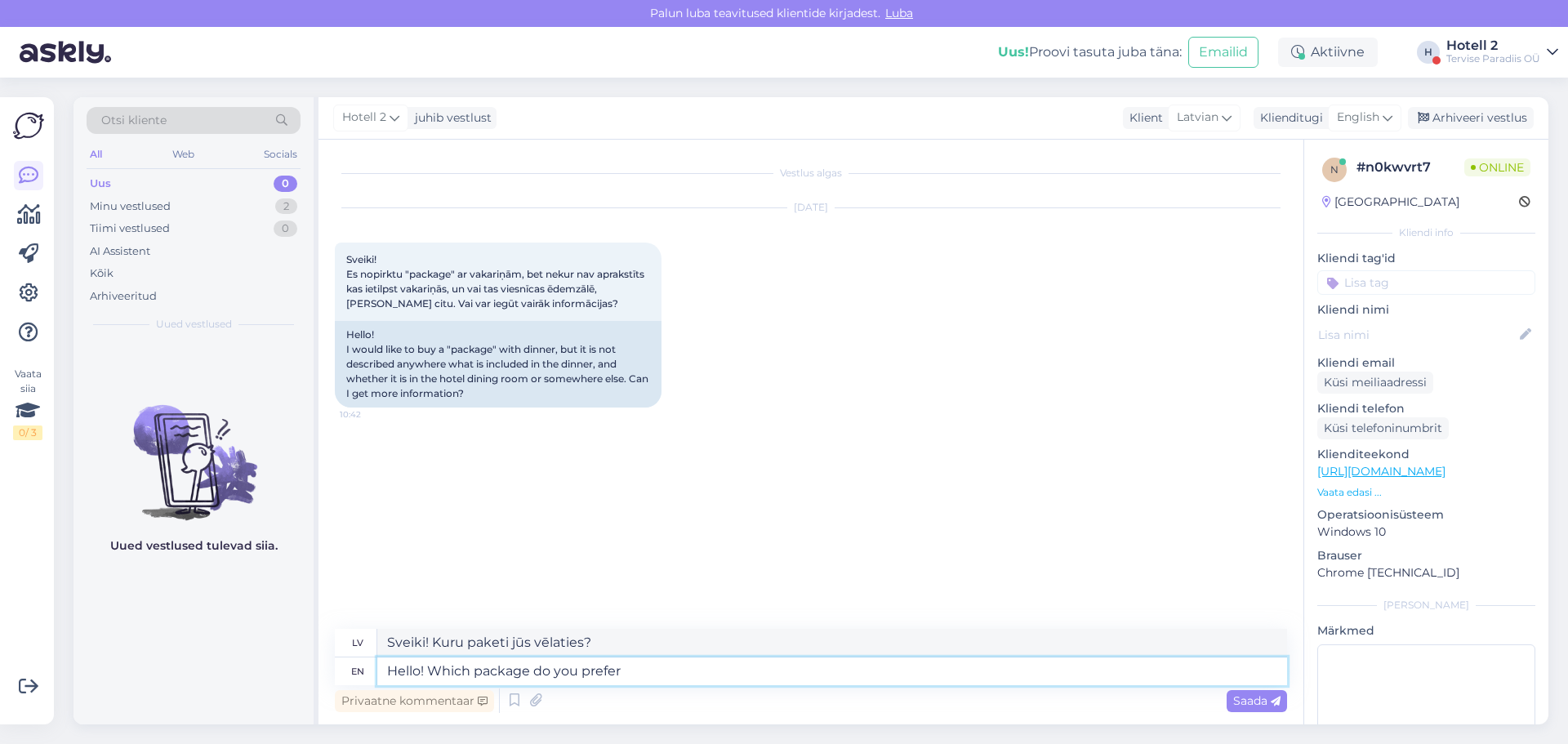
type textarea "Hello! Which package do you prefer?"
type textarea "Sveiki! Kuru komplektu vēlaties?"
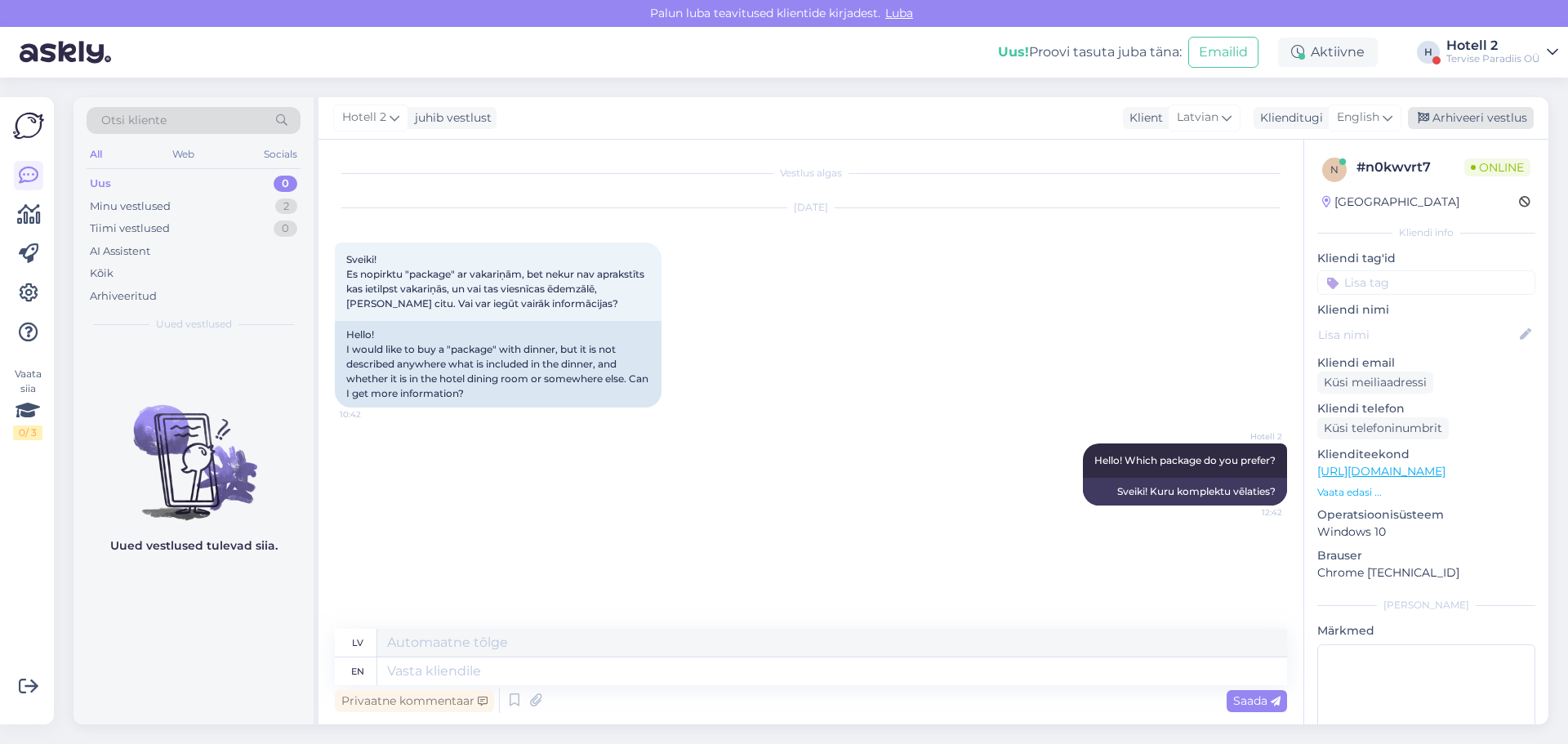
click at [1482, 123] on div "Arhiveeri vestlus" at bounding box center [1471, 118] width 126 height 22
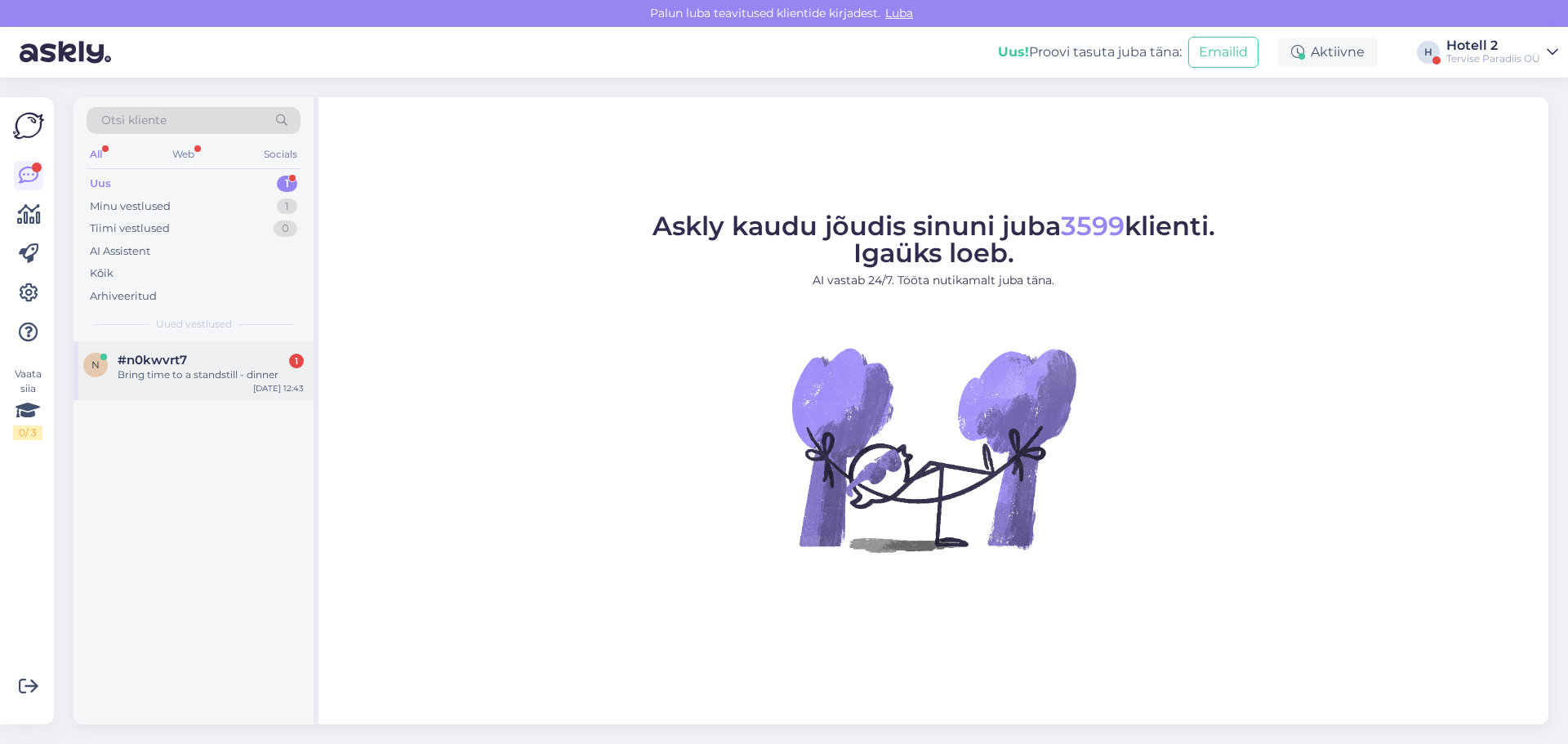
click at [154, 359] on span "#n0kwvrt7" at bounding box center [152, 360] width 69 height 15
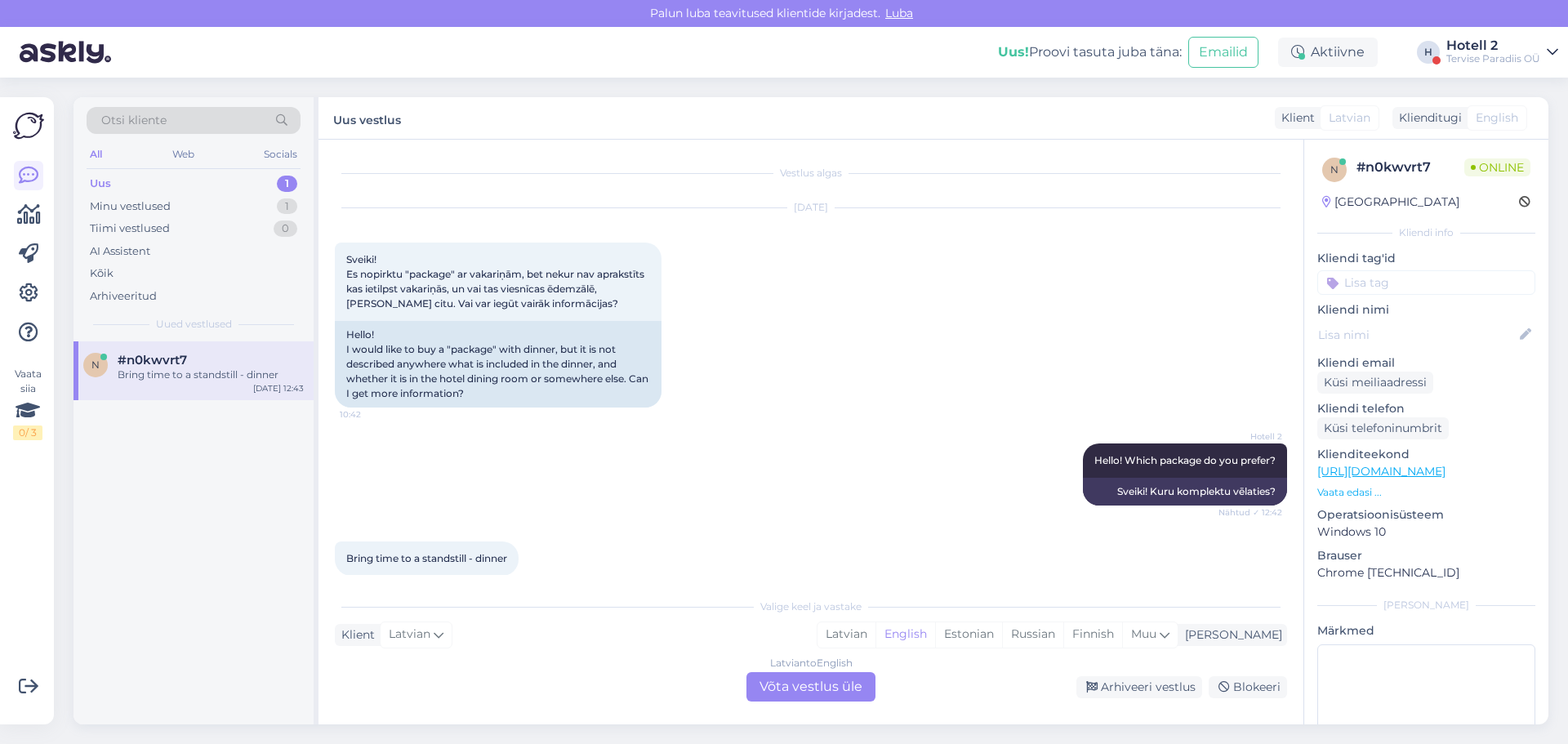
scroll to position [19, 0]
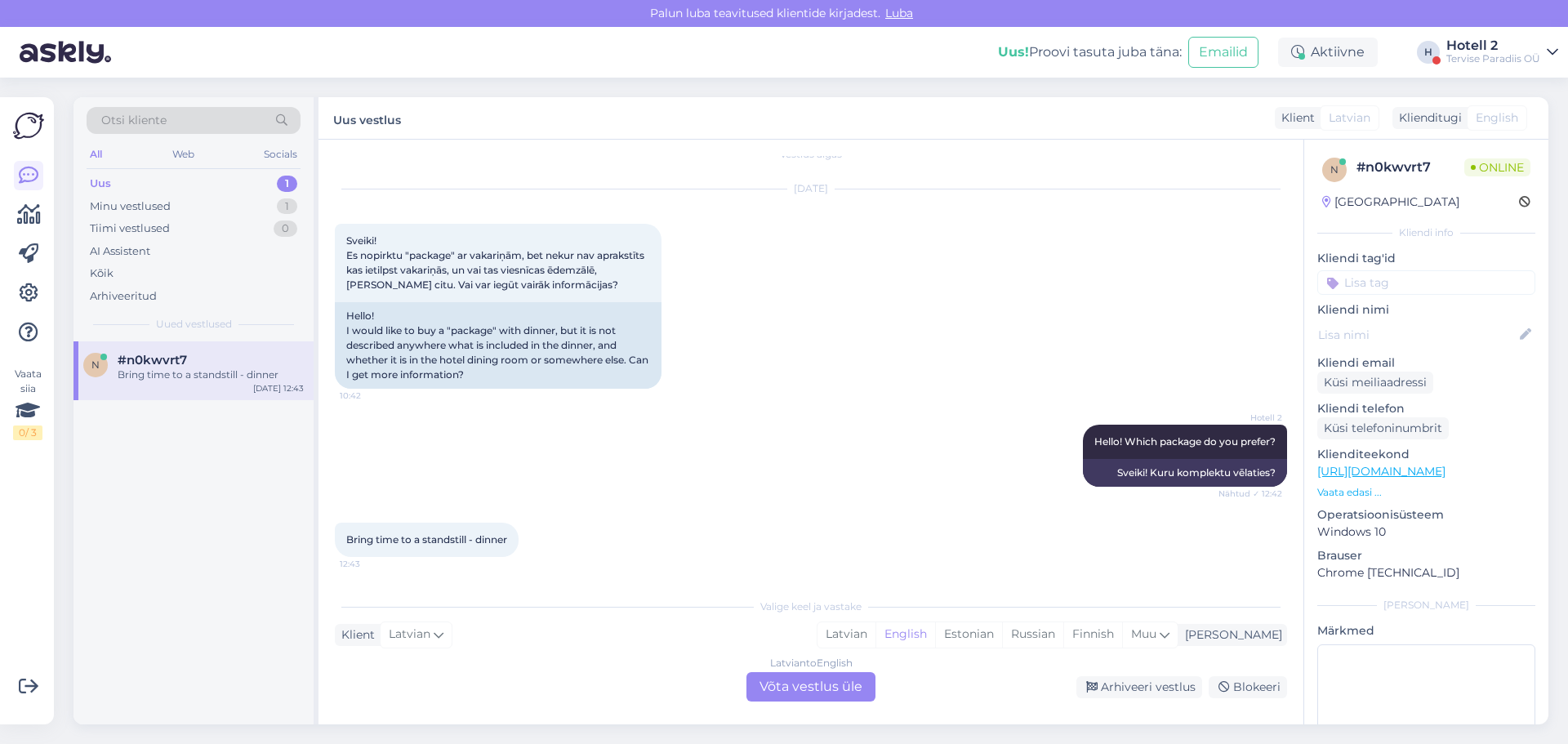
click at [790, 677] on div "Latvian to English Võta vestlus üle" at bounding box center [811, 687] width 129 height 29
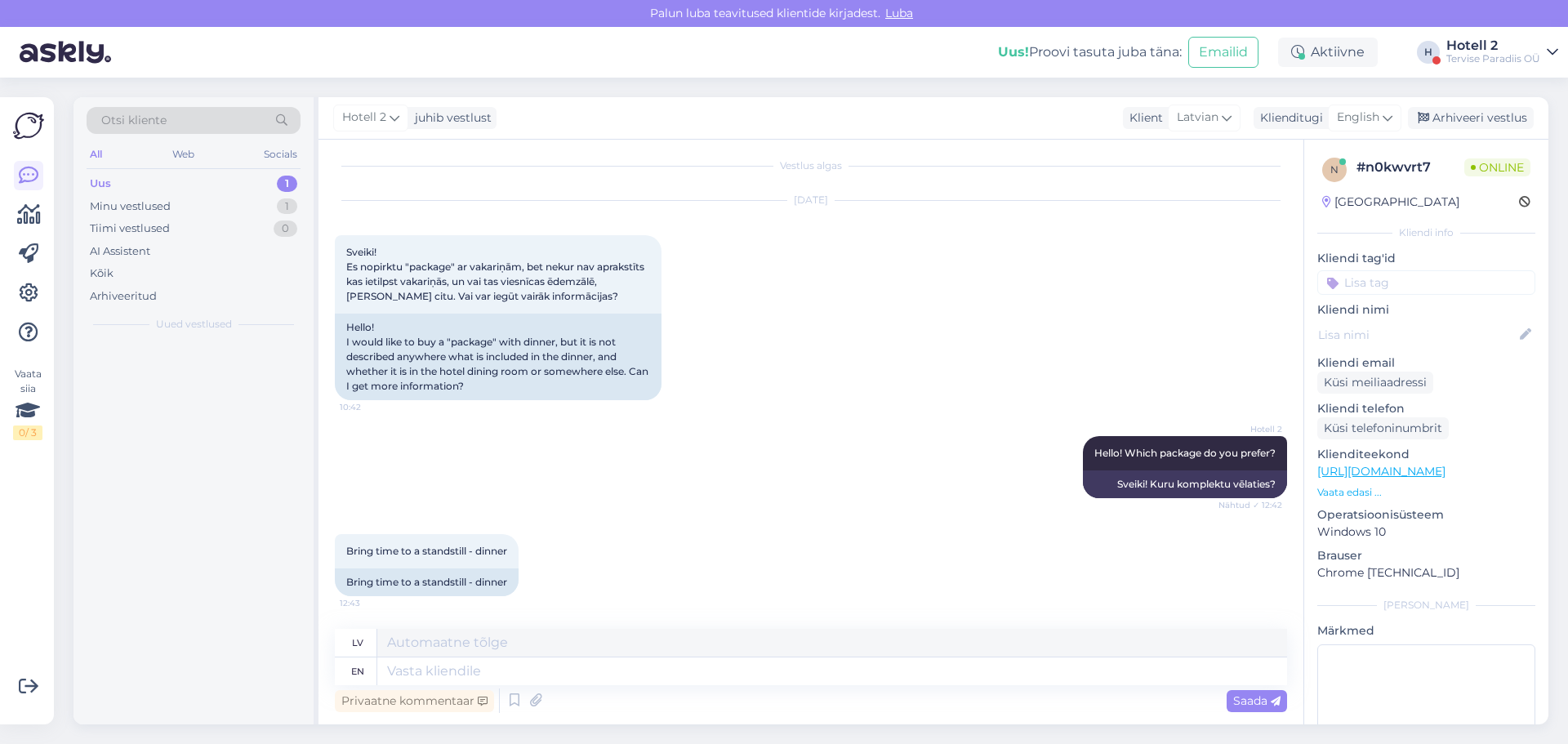
scroll to position [7, 0]
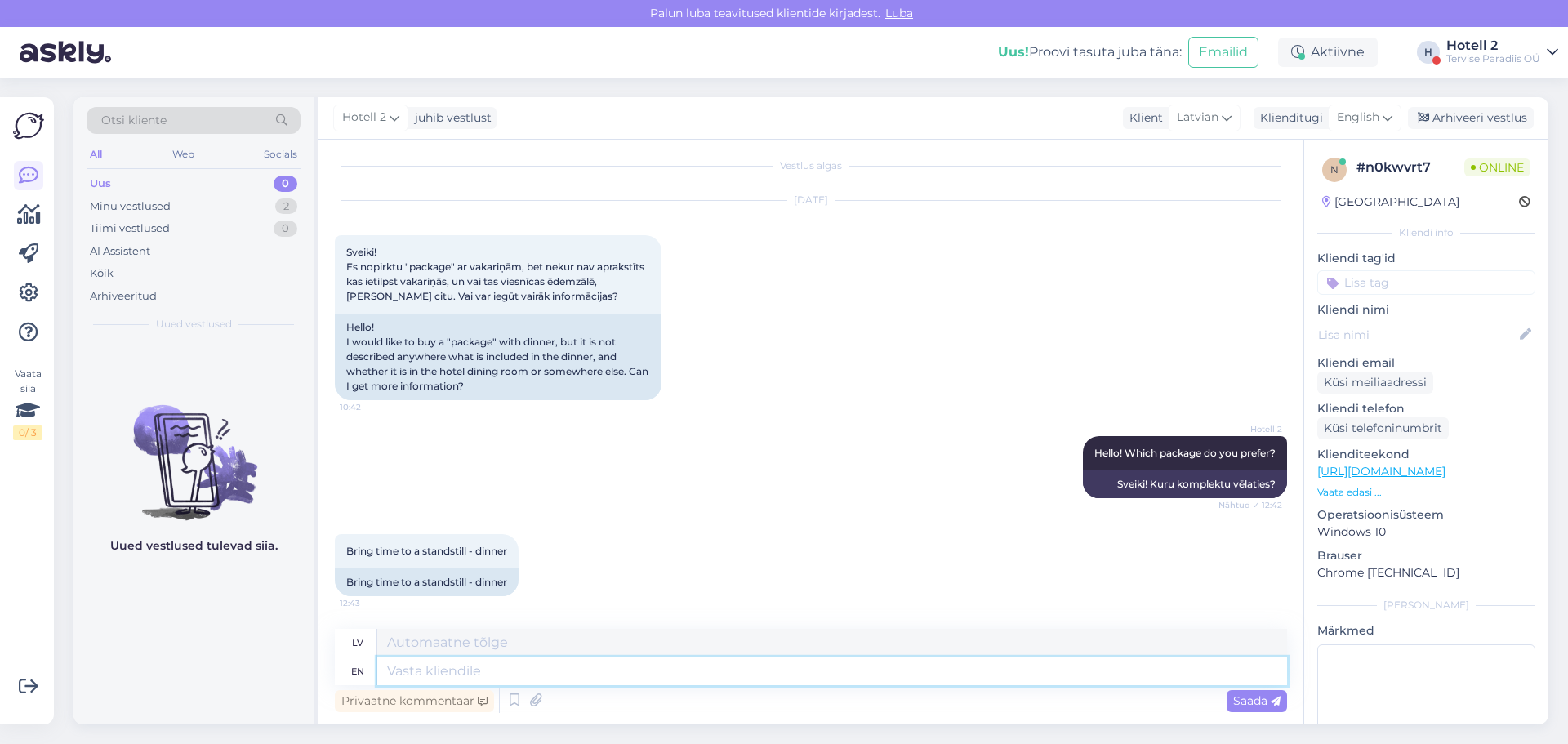
click at [394, 666] on textarea at bounding box center [832, 671] width 910 height 28
type textarea "It"
type textarea "Tas"
type textarea "It is"
type textarea "Tas ir"
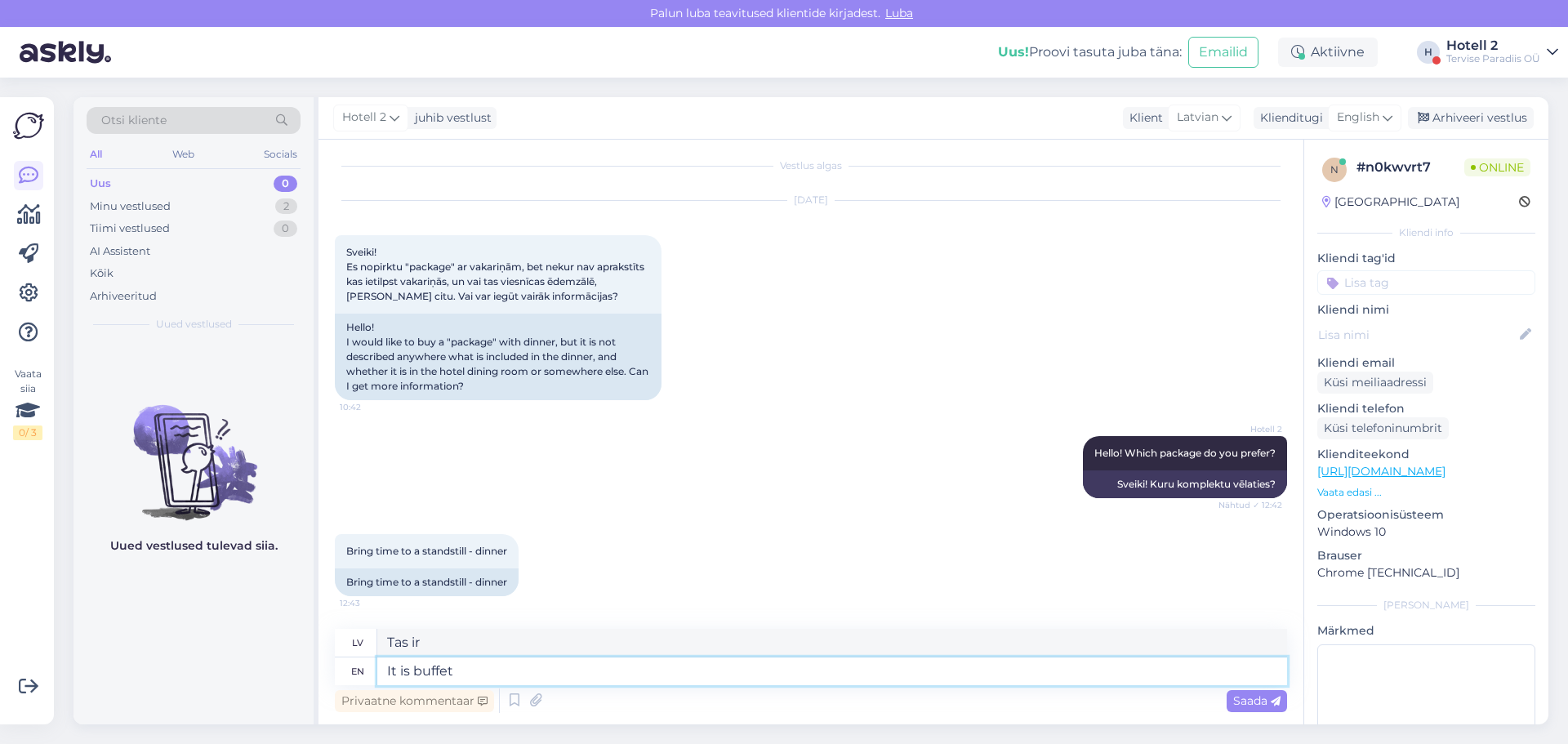
type textarea "It is buffet"
type textarea "Tā ir bufete"
type textarea "It is buffet dinner"
type textarea "Tās ir bufetes tipa vakariņas"
